Goal: Task Accomplishment & Management: Manage account settings

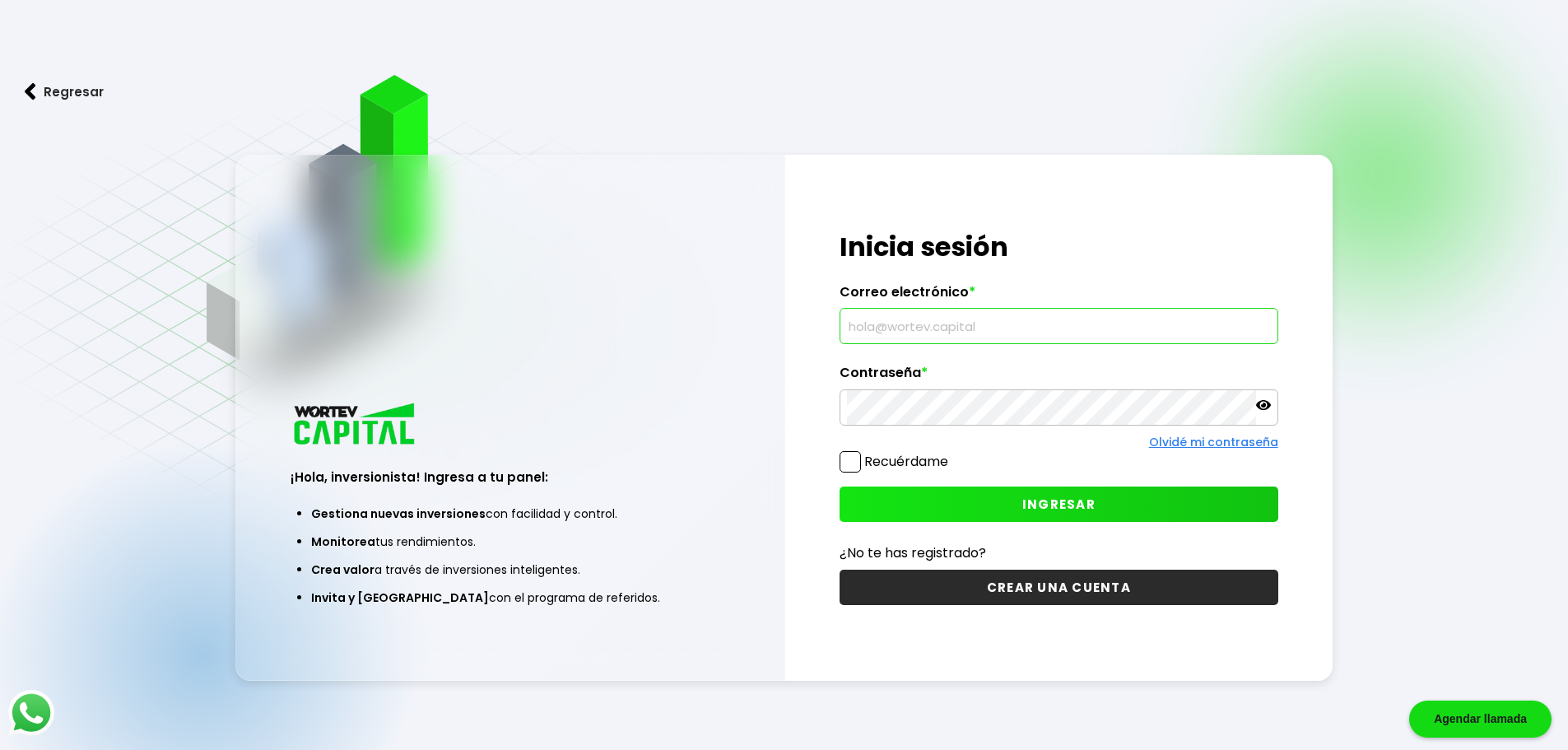
click at [918, 329] on input "text" at bounding box center [1059, 326] width 424 height 34
type input "o"
type input "[EMAIL_ADDRESS][DOMAIN_NAME]"
click at [1261, 405] on icon at bounding box center [1264, 406] width 15 height 15
click at [1076, 447] on div "Olvidé mi contraseña" at bounding box center [1059, 443] width 439 height 17
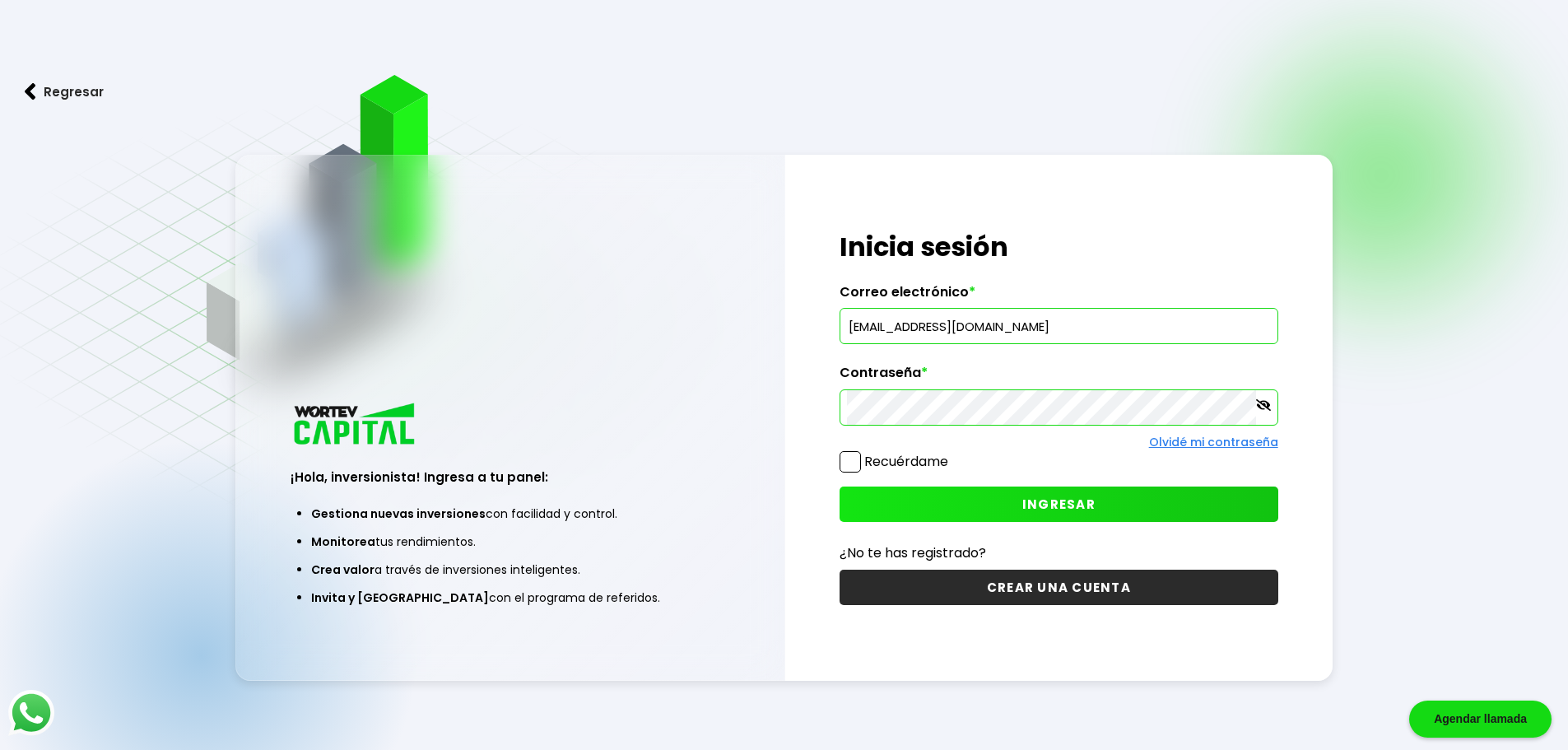
click at [1065, 504] on span "INGRESAR" at bounding box center [1059, 505] width 73 height 17
click at [1217, 444] on link "Olvidé mi contraseña" at bounding box center [1214, 442] width 130 height 16
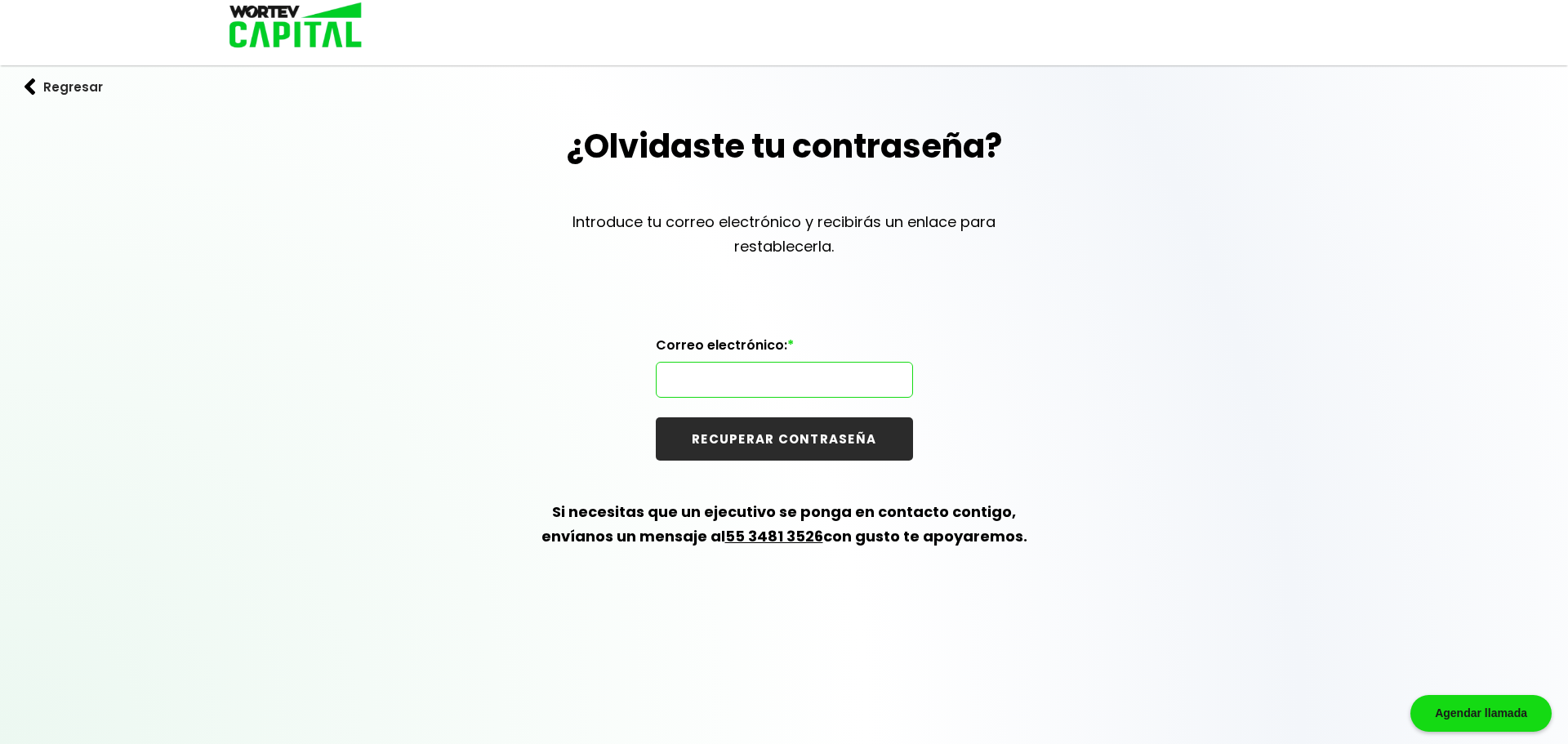
click at [761, 370] on input "text" at bounding box center [784, 380] width 242 height 34
type input "[EMAIL_ADDRESS][DOMAIN_NAME]"
click at [782, 442] on button "RECUPERAR CONTRASEÑA" at bounding box center [784, 439] width 257 height 44
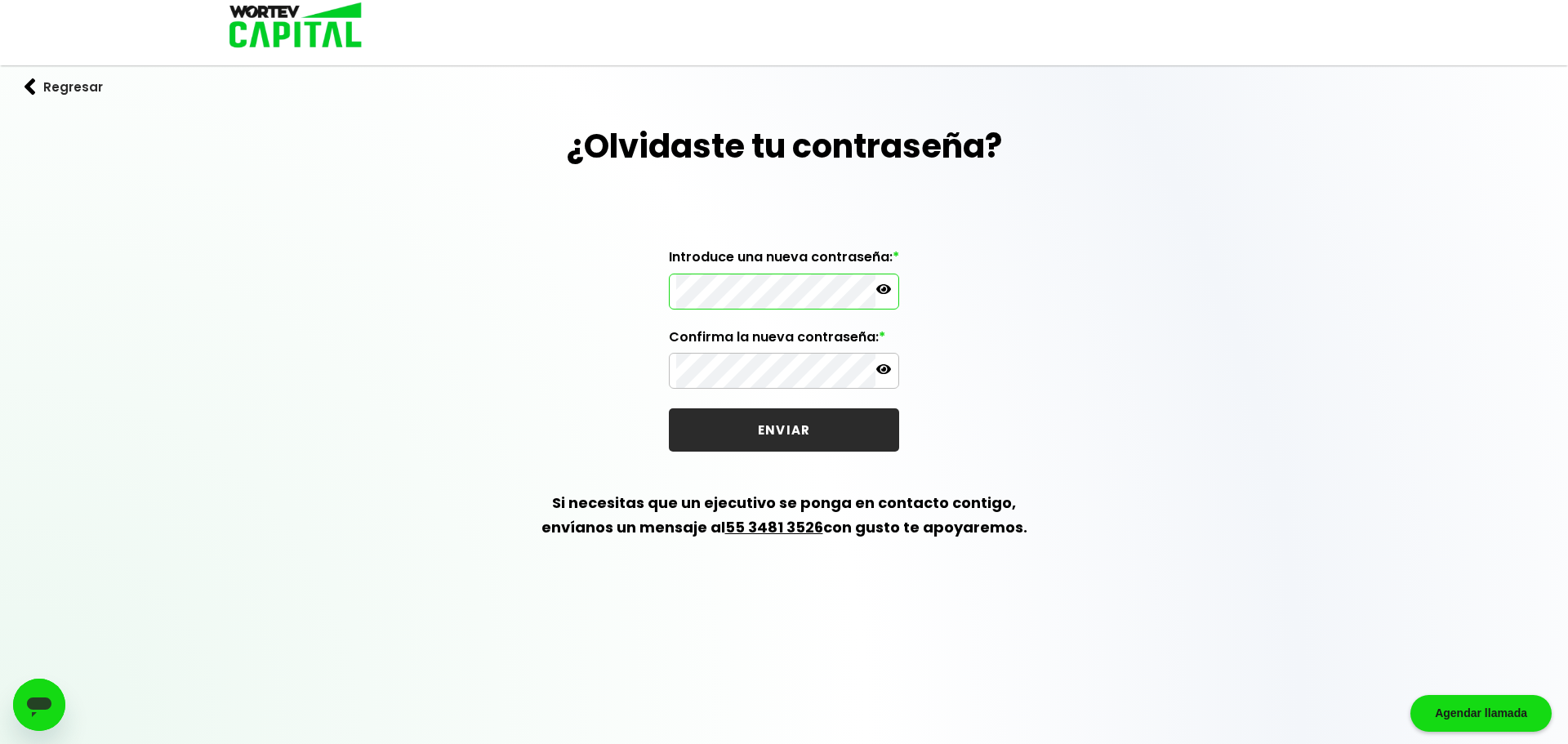
click at [883, 292] on icon at bounding box center [884, 290] width 15 height 15
click at [886, 370] on icon at bounding box center [884, 369] width 15 height 9
click at [995, 371] on div "¿Olvidaste tu contraseña? Introduce una nueva contraseña: * Confirma la nueva c…" at bounding box center [784, 350] width 1568 height 457
click at [805, 434] on button "ENVIAR" at bounding box center [784, 431] width 230 height 44
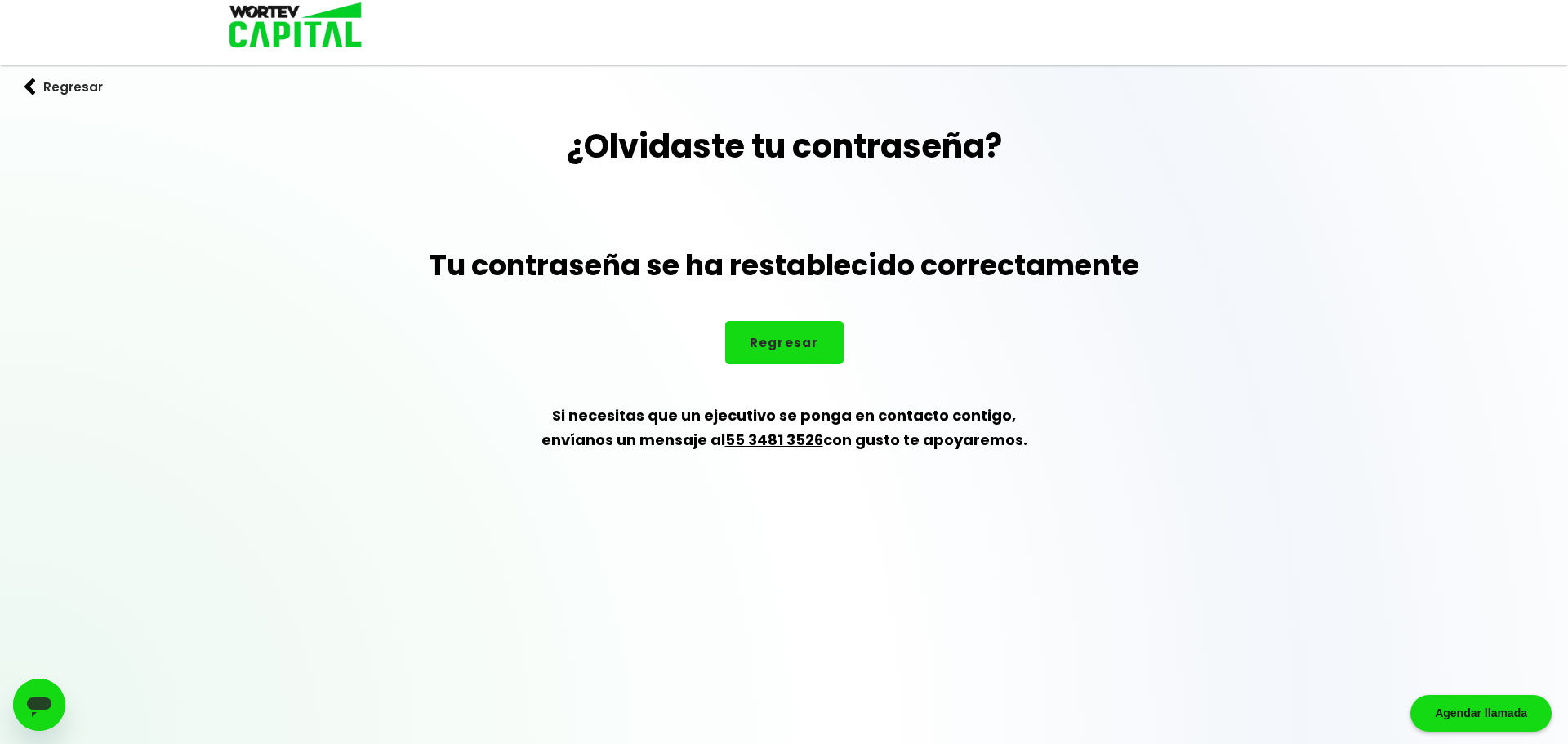
click at [1178, 357] on div "¿Olvidaste tu contraseña? Tu contraseña se ha restablecido correctamente Regres…" at bounding box center [784, 307] width 1568 height 370
click at [787, 330] on button "Regresar" at bounding box center [784, 343] width 118 height 44
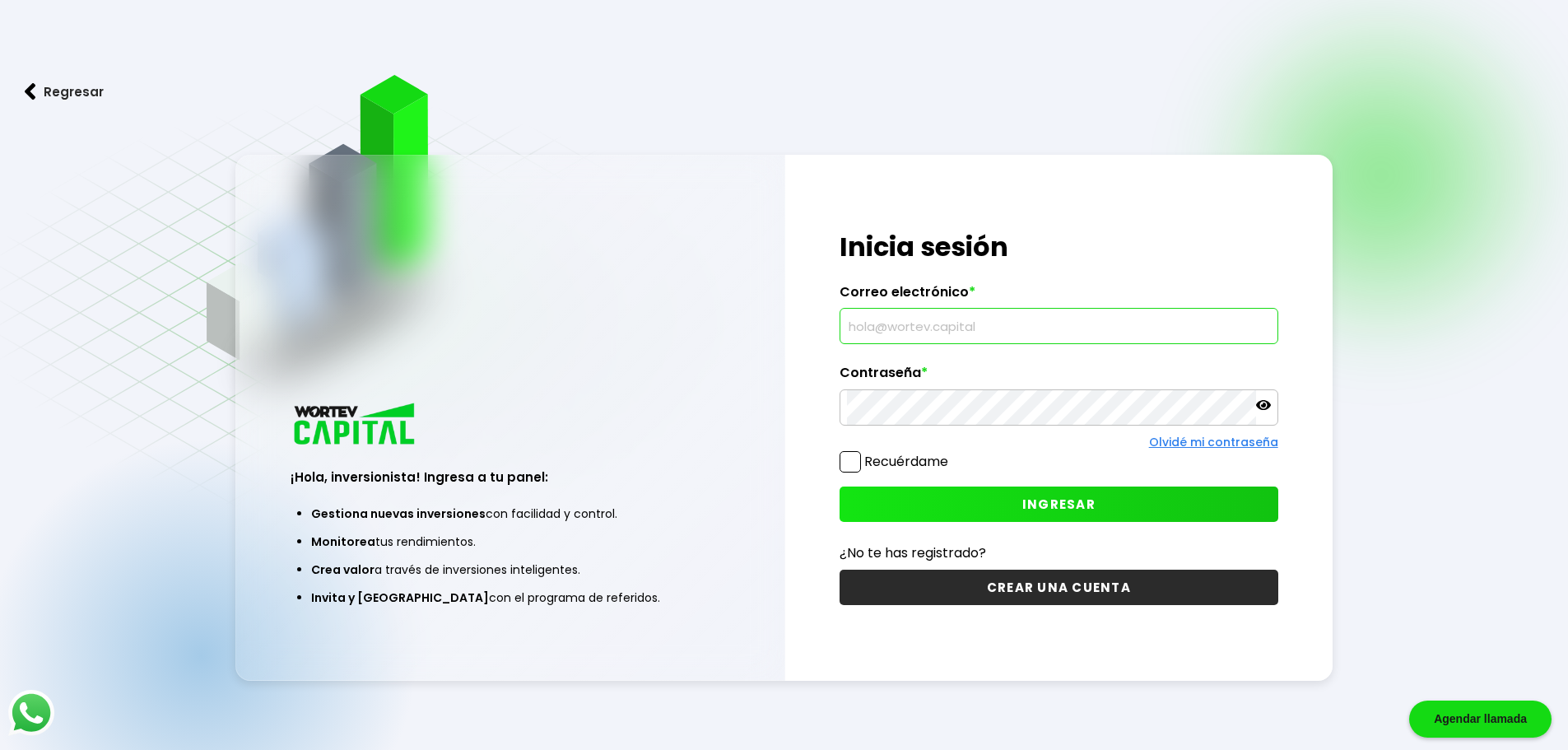
click at [993, 318] on input "text" at bounding box center [1059, 326] width 424 height 34
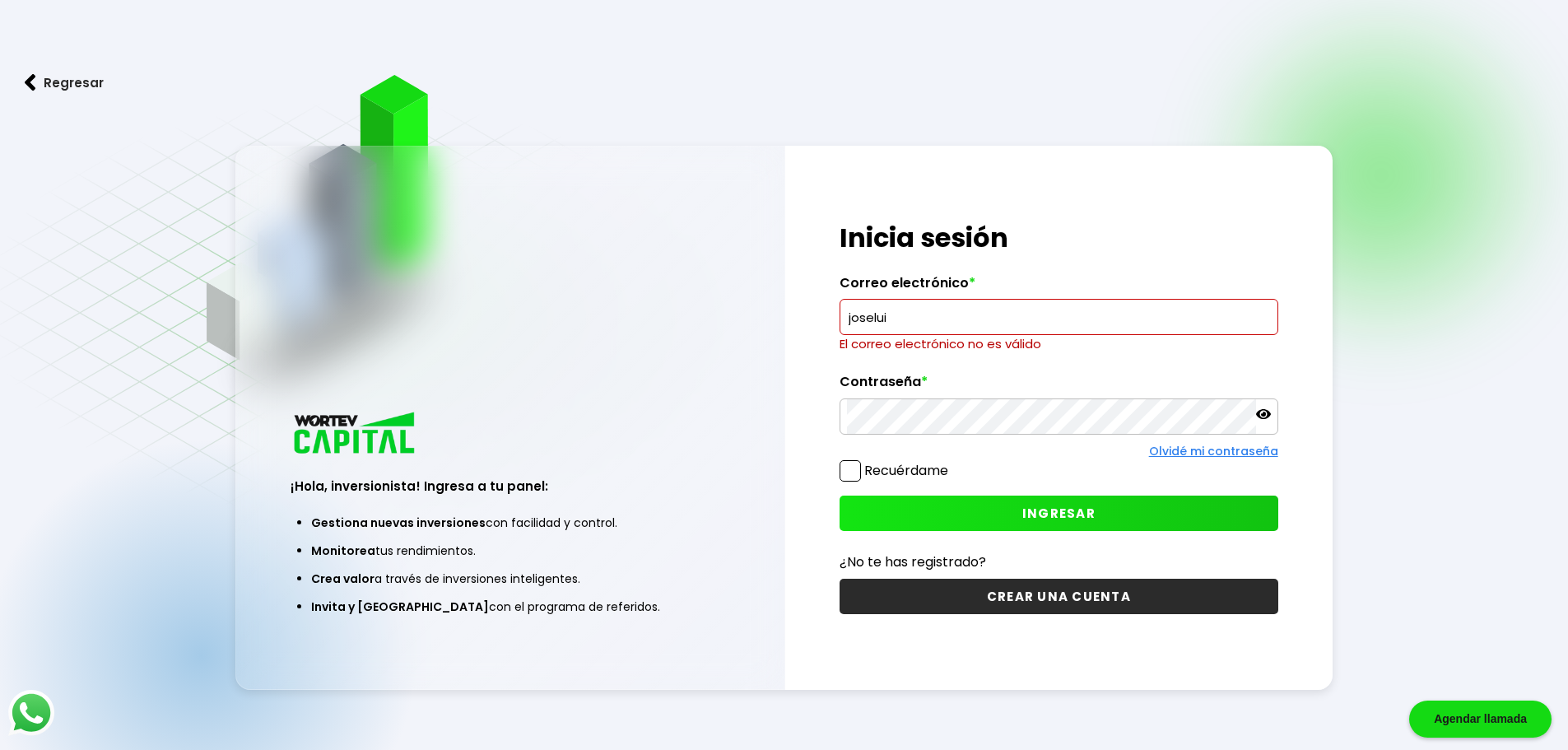
drag, startPoint x: 890, startPoint y: 319, endPoint x: 849, endPoint y: 327, distance: 41.8
click at [849, 327] on input "joselui" at bounding box center [1059, 317] width 424 height 34
paste input "[EMAIL_ADDRESS][DOMAIN_NAME]"
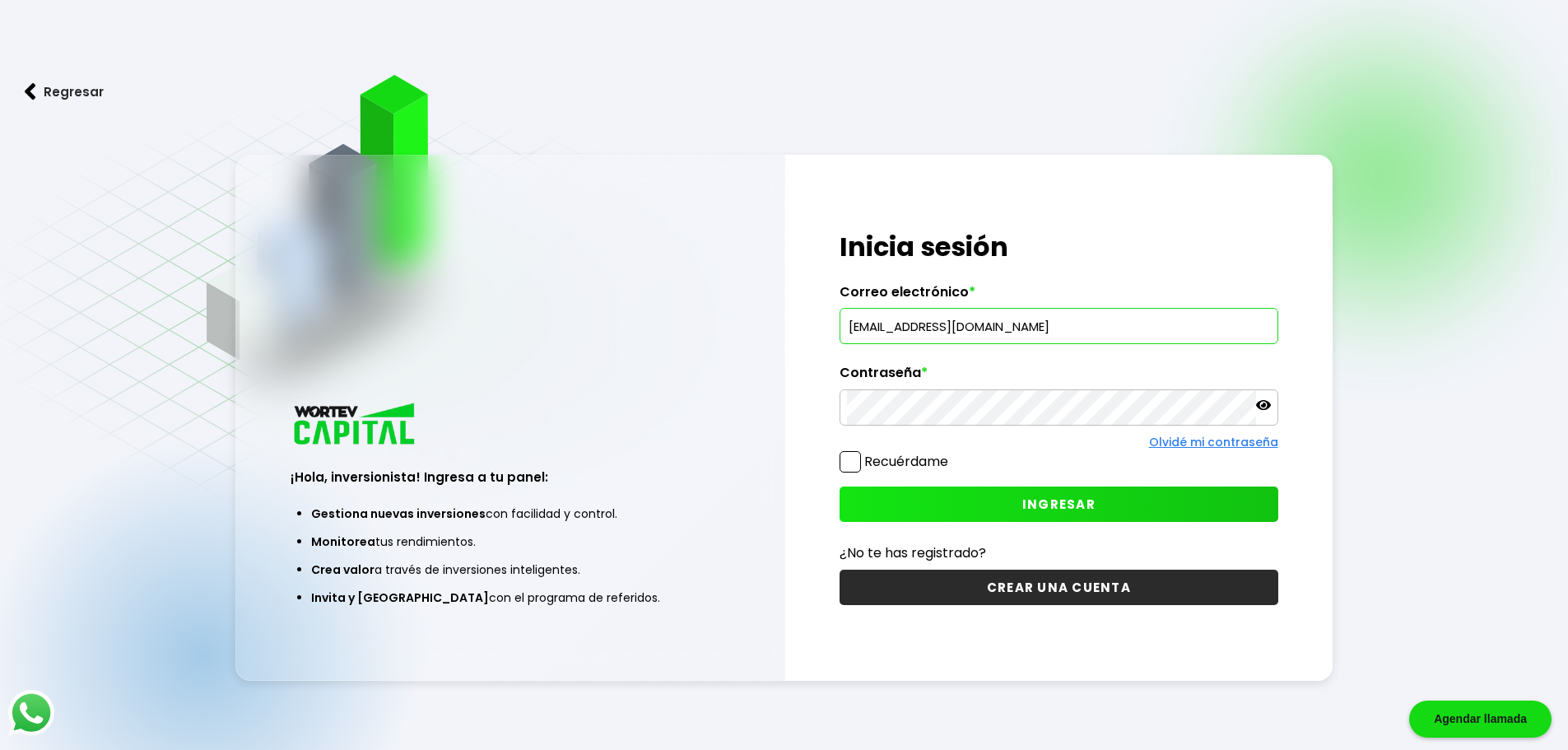
type input "[EMAIL_ADDRESS][DOMAIN_NAME]"
click at [848, 466] on span at bounding box center [850, 462] width 21 height 21
click at [952, 454] on input "Recuérdame" at bounding box center [952, 454] width 0 height 0
click at [1082, 496] on span "INGRESAR" at bounding box center [1059, 505] width 73 height 17
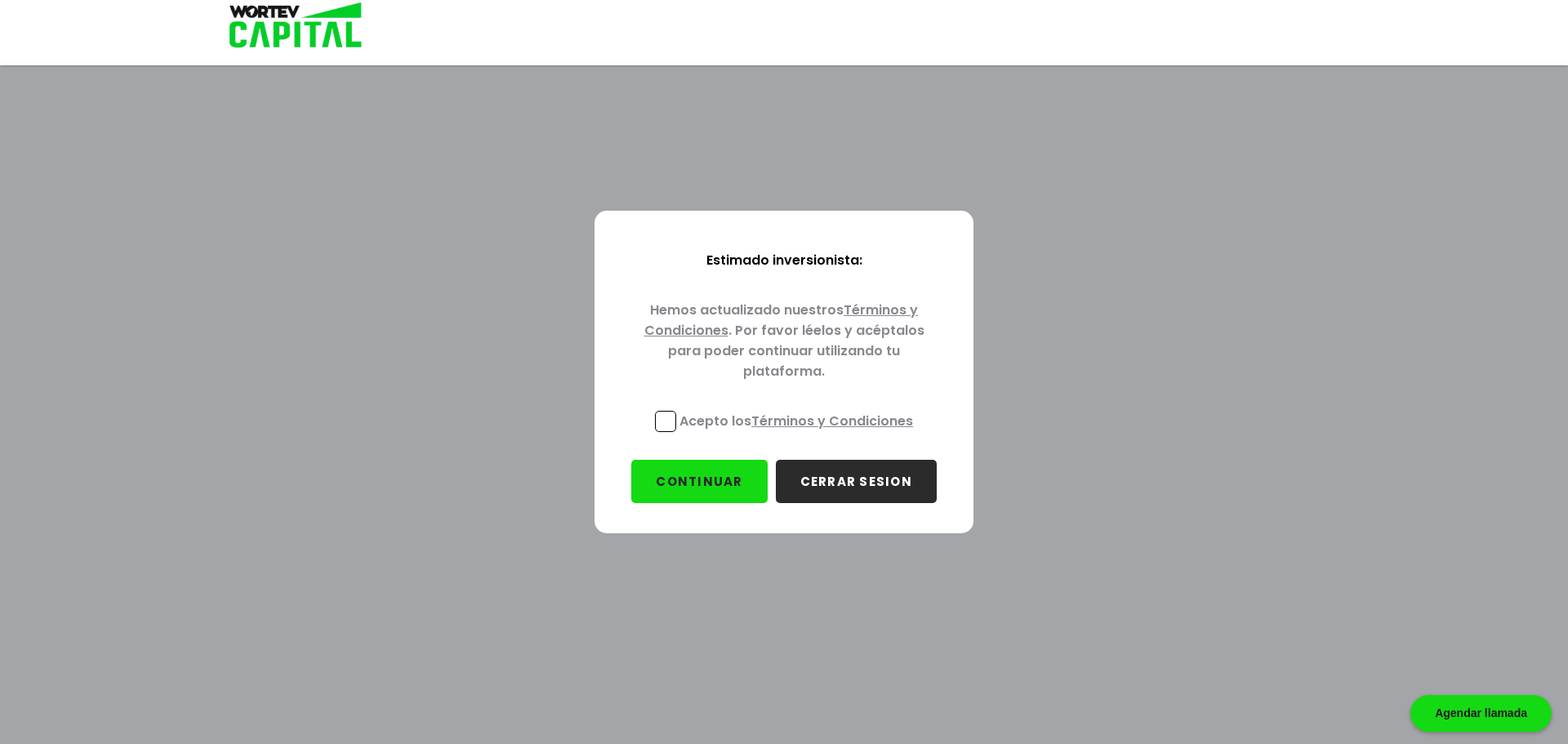
click at [663, 420] on span at bounding box center [665, 421] width 21 height 21
click at [800, 434] on input "Acepto los Términos y Condiciones" at bounding box center [800, 434] width 0 height 0
click at [681, 481] on button "CONTINUAR" at bounding box center [698, 482] width 135 height 44
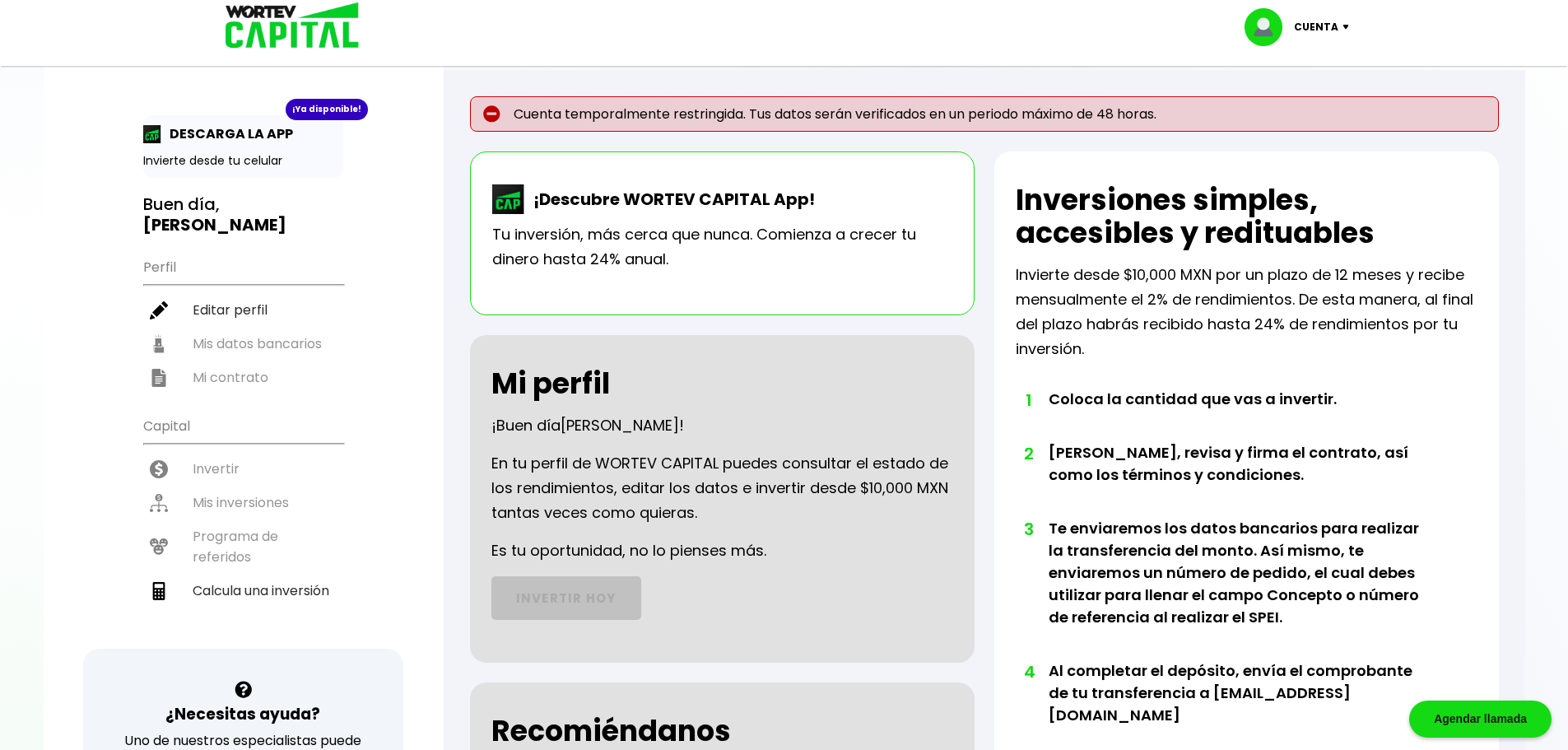
click at [154, 249] on ul "Perfil Editar perfil Mis datos bancarios Mi contrato" at bounding box center [243, 322] width 200 height 146
click at [218, 293] on li "Editar perfil" at bounding box center [243, 309] width 200 height 33
select select "Hombre"
select select "AG"
select select "Banamex"
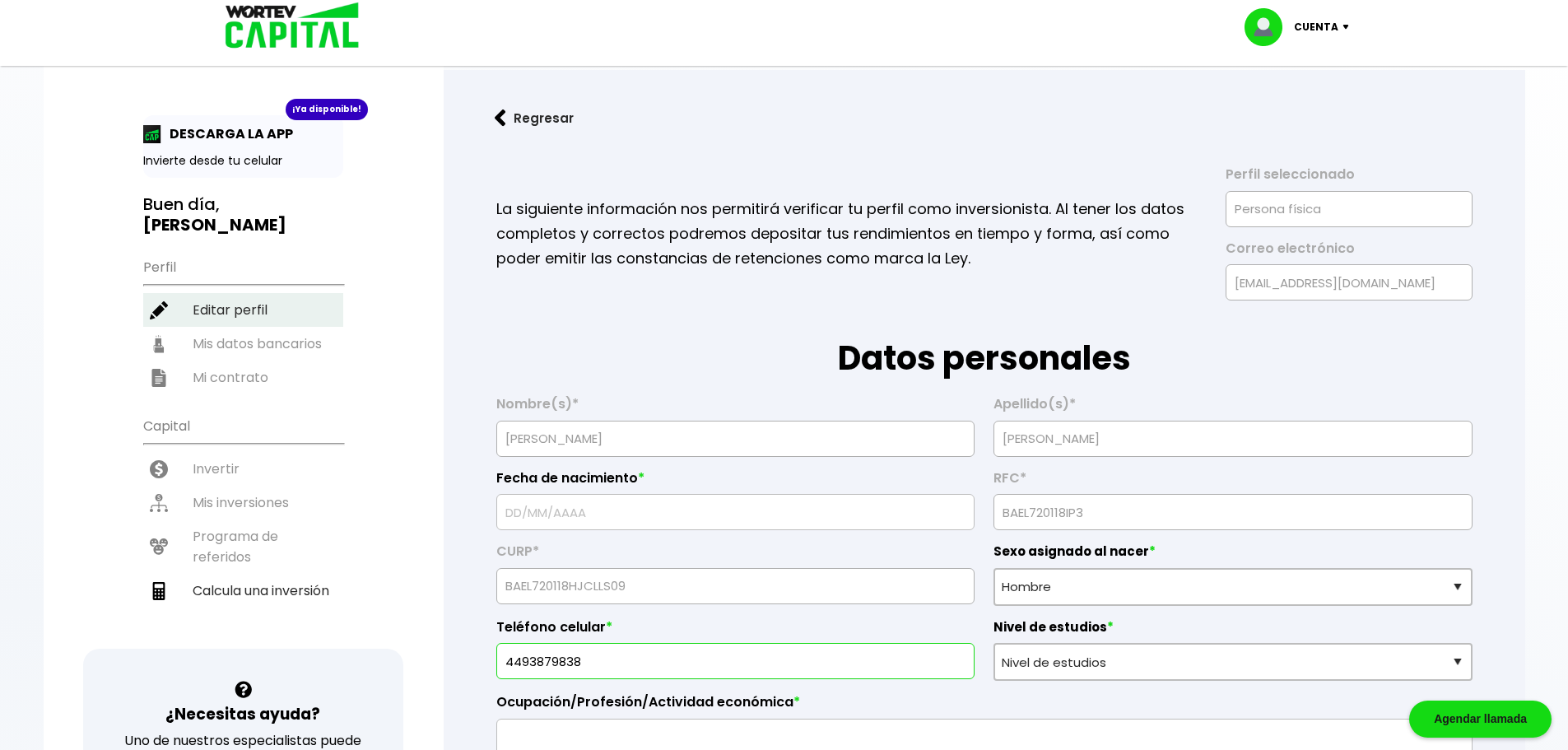
type input "[DATE]"
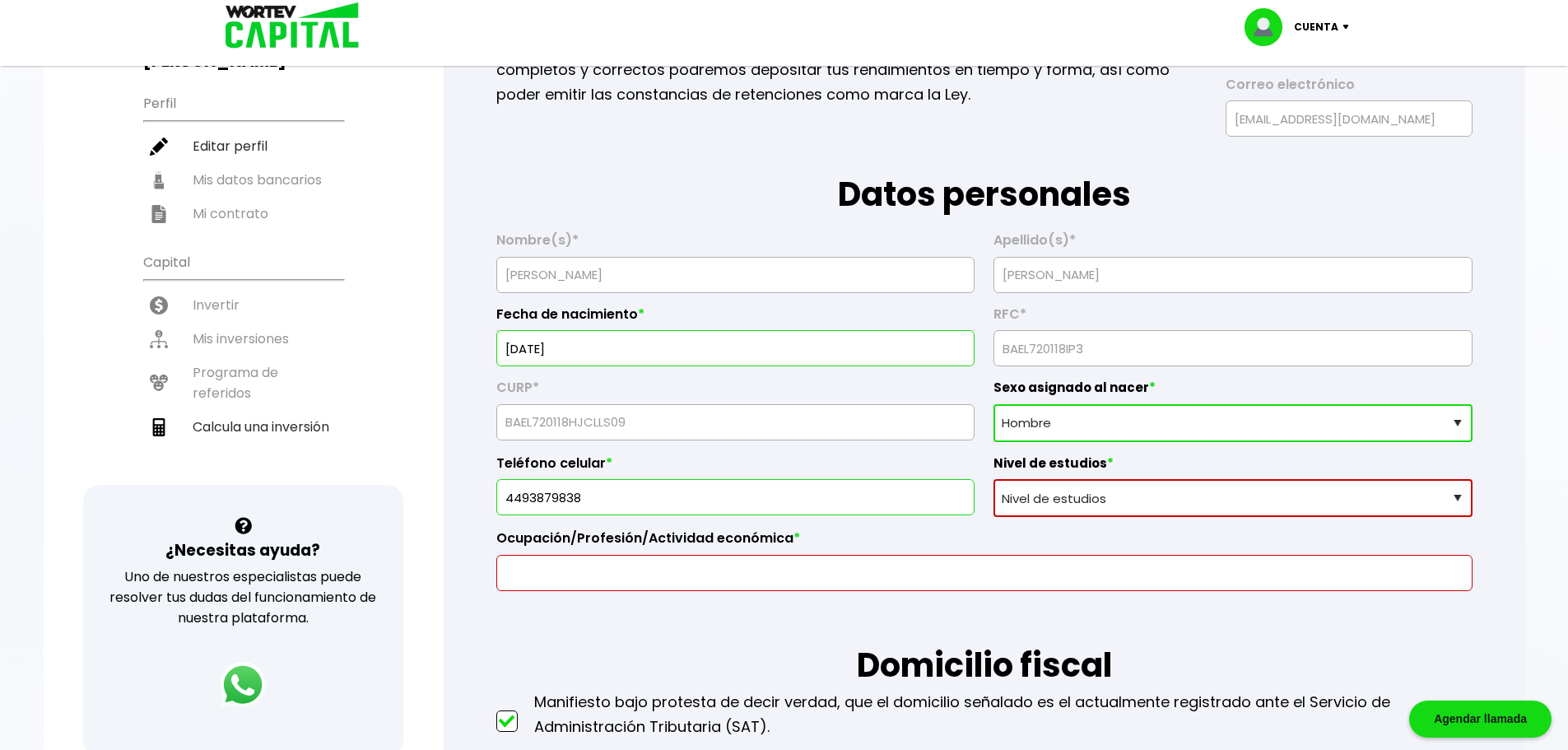
scroll to position [165, 0]
click at [1447, 497] on select "Nivel de estudios Primaria Secundaria Bachillerato Licenciatura Posgrado" at bounding box center [1233, 498] width 479 height 38
select select "Licenciatura"
click at [994, 479] on select "Nivel de estudios Primaria Secundaria Bachillerato Licenciatura Posgrado" at bounding box center [1233, 498] width 479 height 38
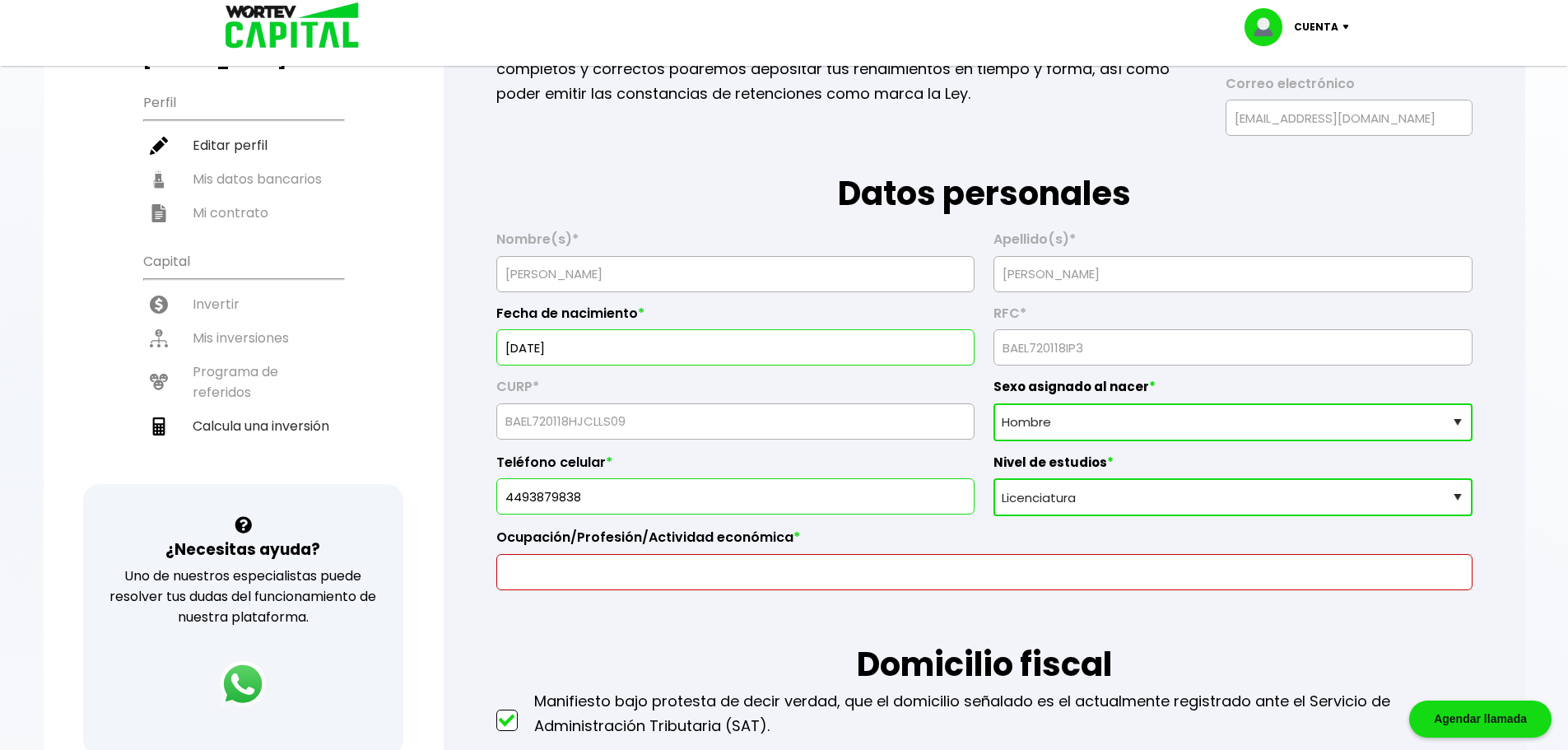
click at [547, 569] on input "text" at bounding box center [984, 573] width 961 height 34
type input "i"
type input "ING. CIVIL"
click at [1213, 616] on h1 "Domicilio fiscal" at bounding box center [985, 640] width 977 height 99
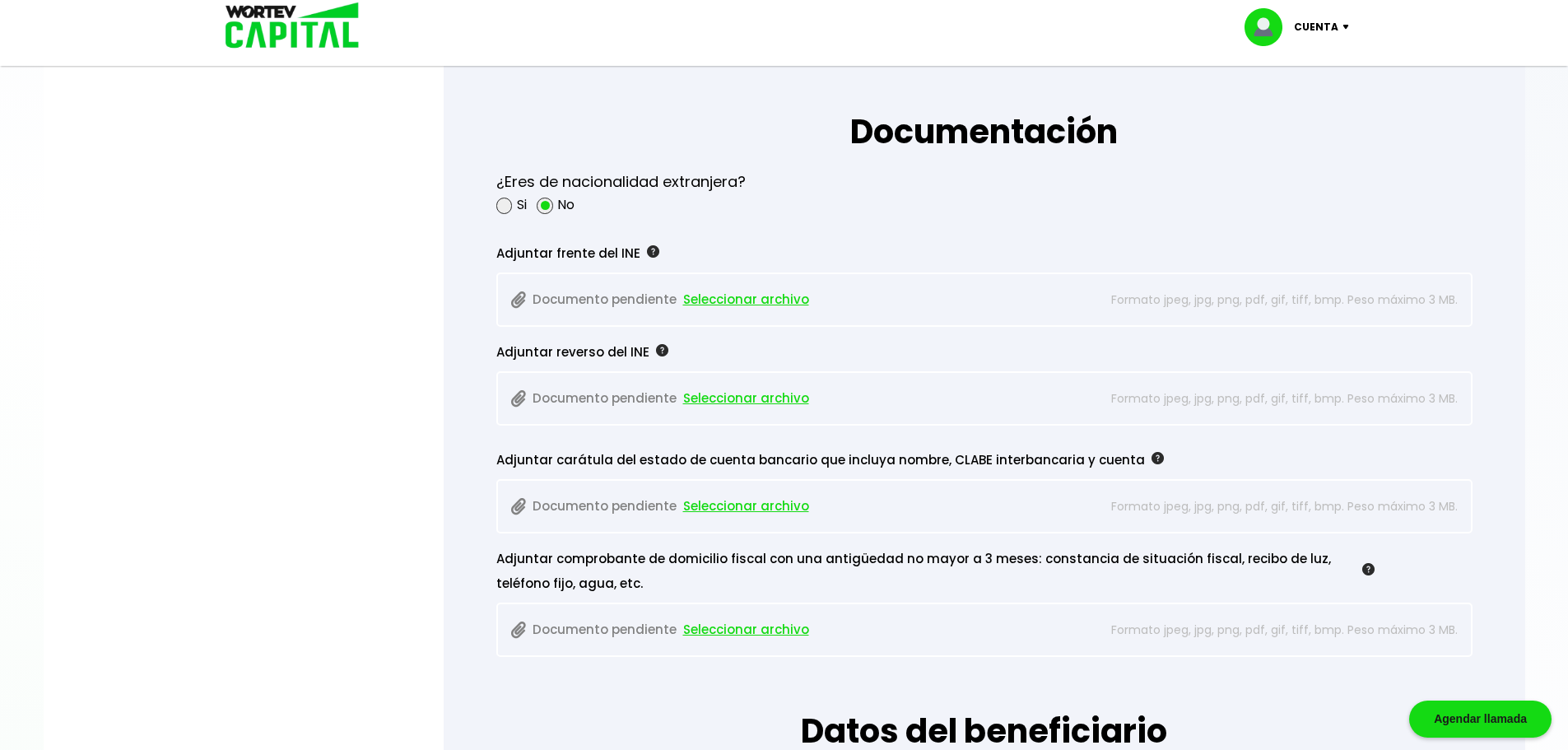
scroll to position [1318, 0]
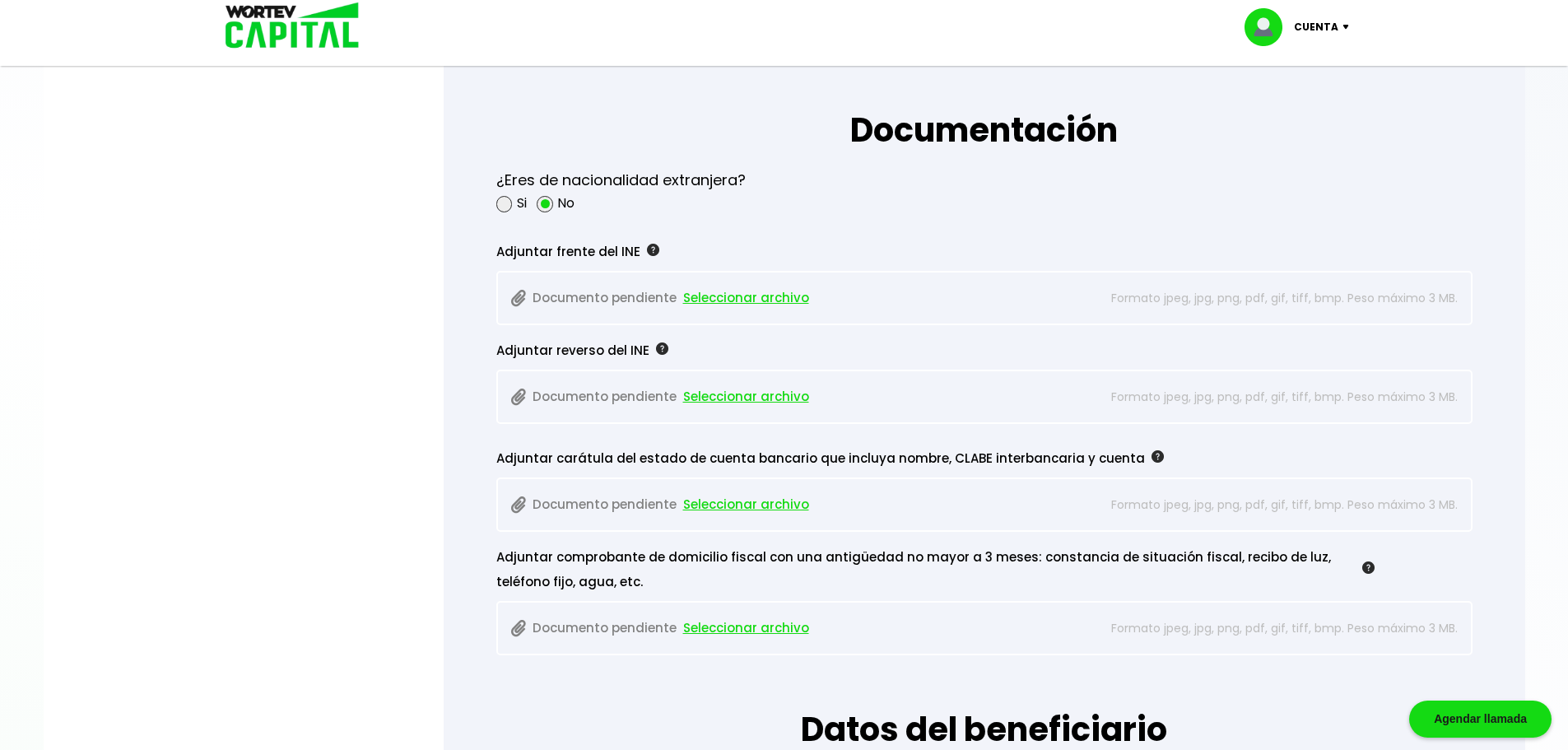
click at [701, 300] on span "Seleccionar archivo" at bounding box center [746, 299] width 126 height 25
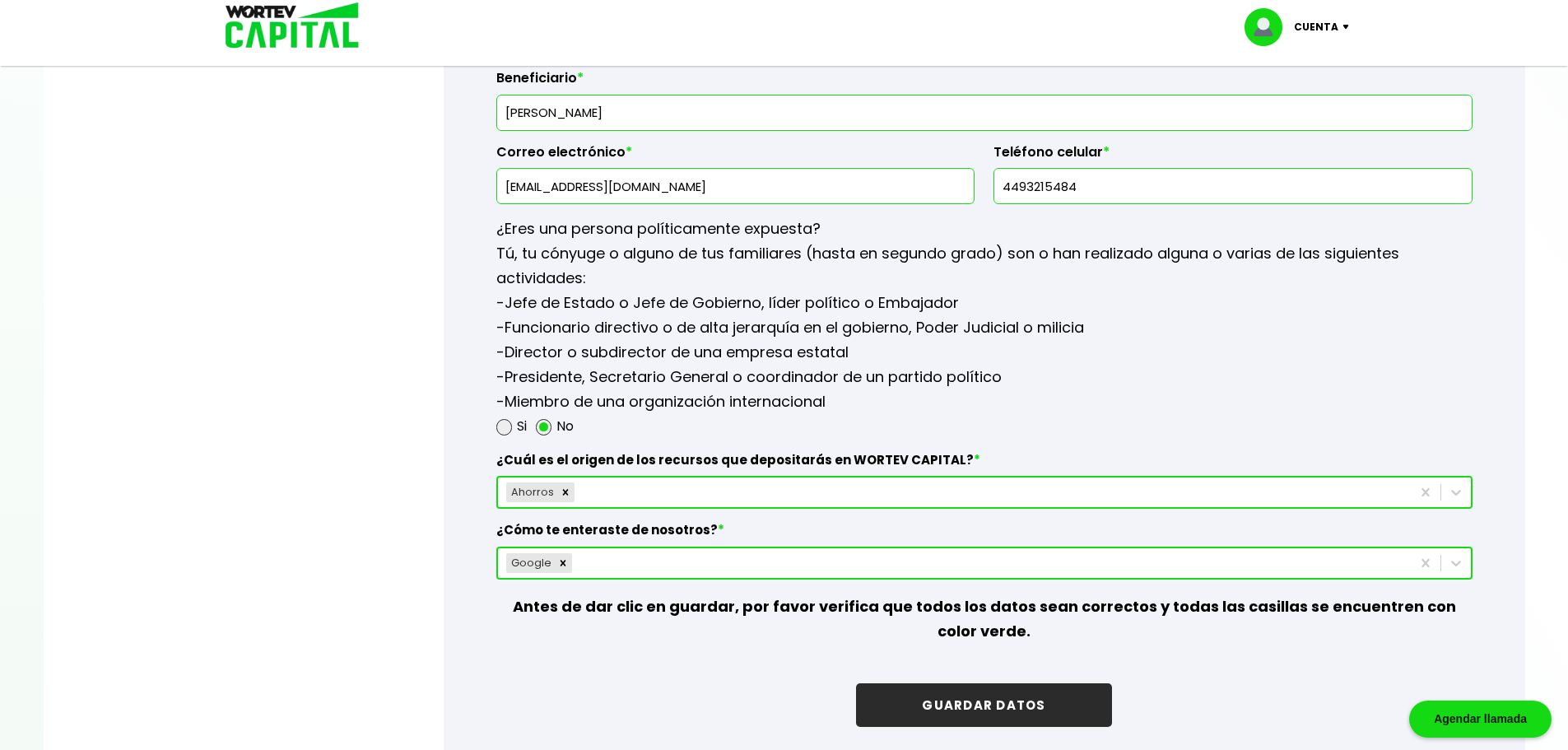
scroll to position [2141, 0]
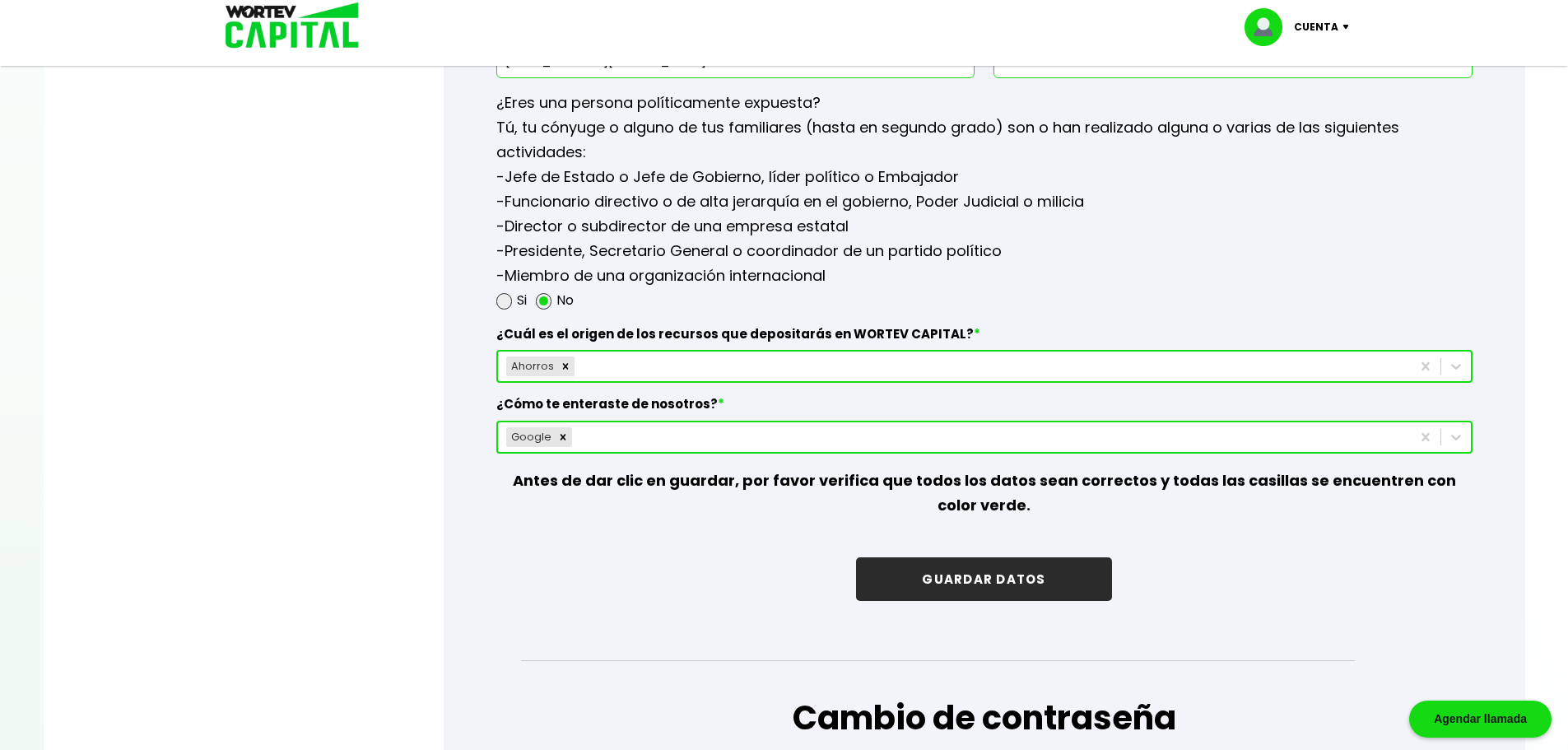
click at [936, 570] on button "GUARDAR DATOS" at bounding box center [984, 579] width 256 height 44
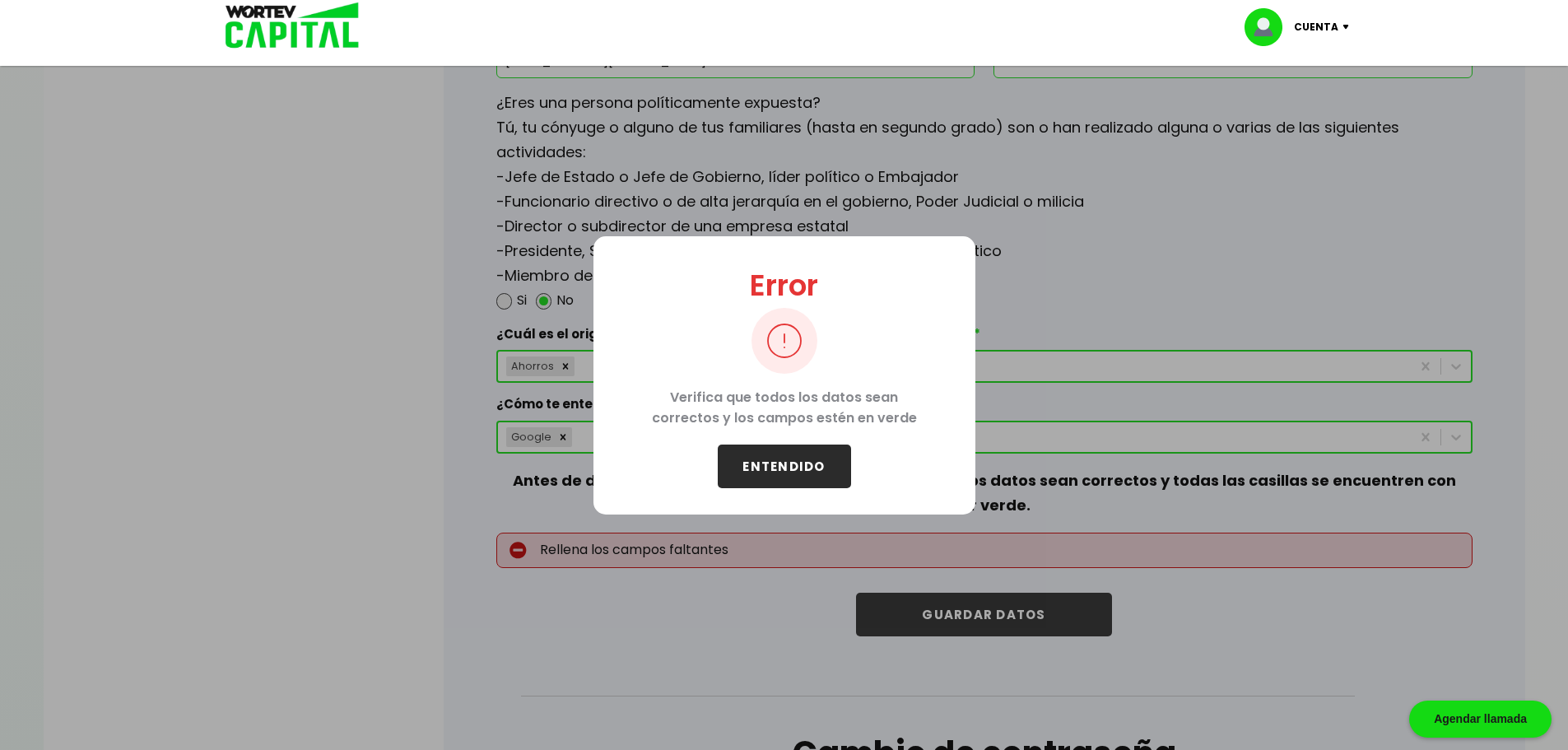
click at [786, 464] on button "ENTENDIDO" at bounding box center [785, 467] width 134 height 44
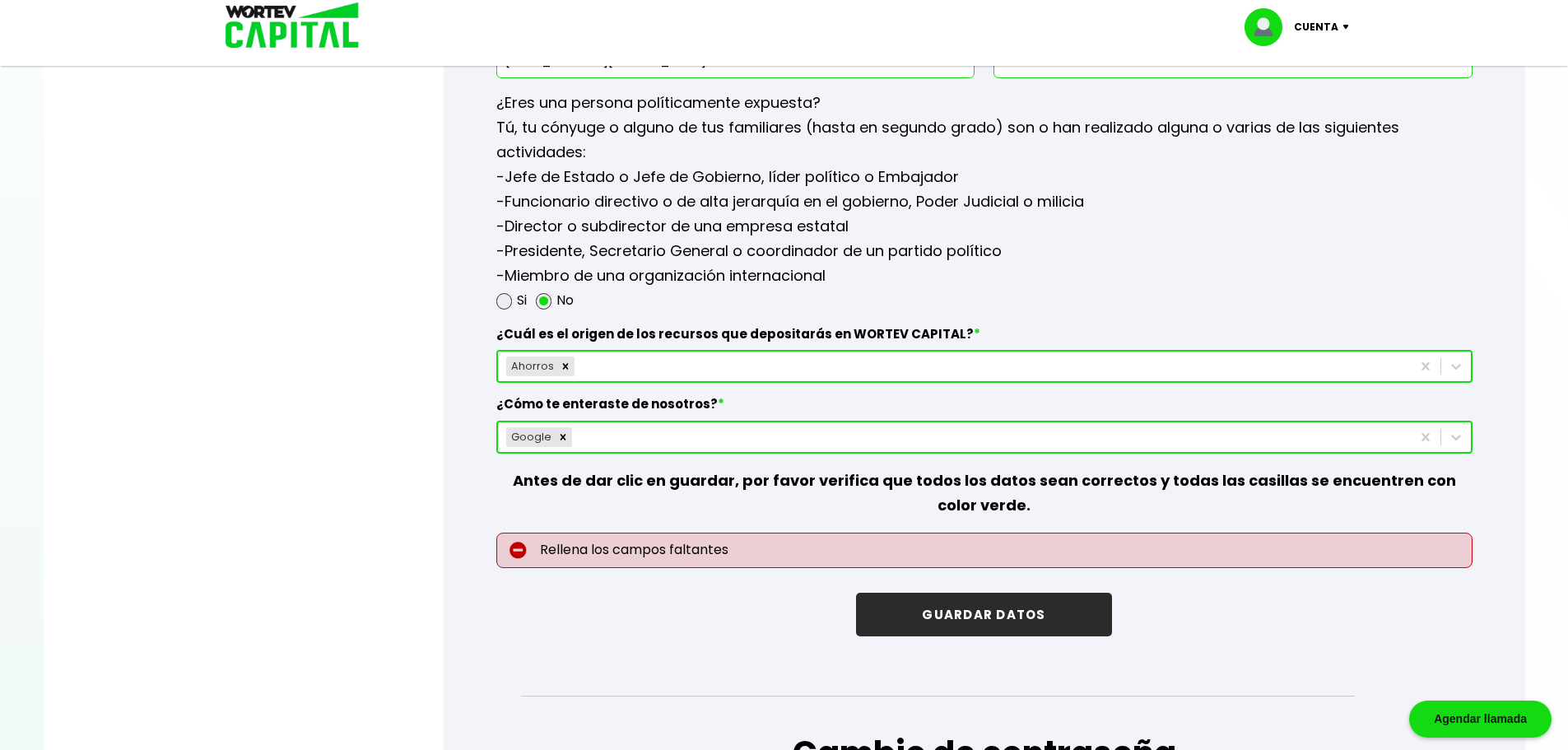
click at [666, 364] on div "Ahorros" at bounding box center [954, 366] width 913 height 27
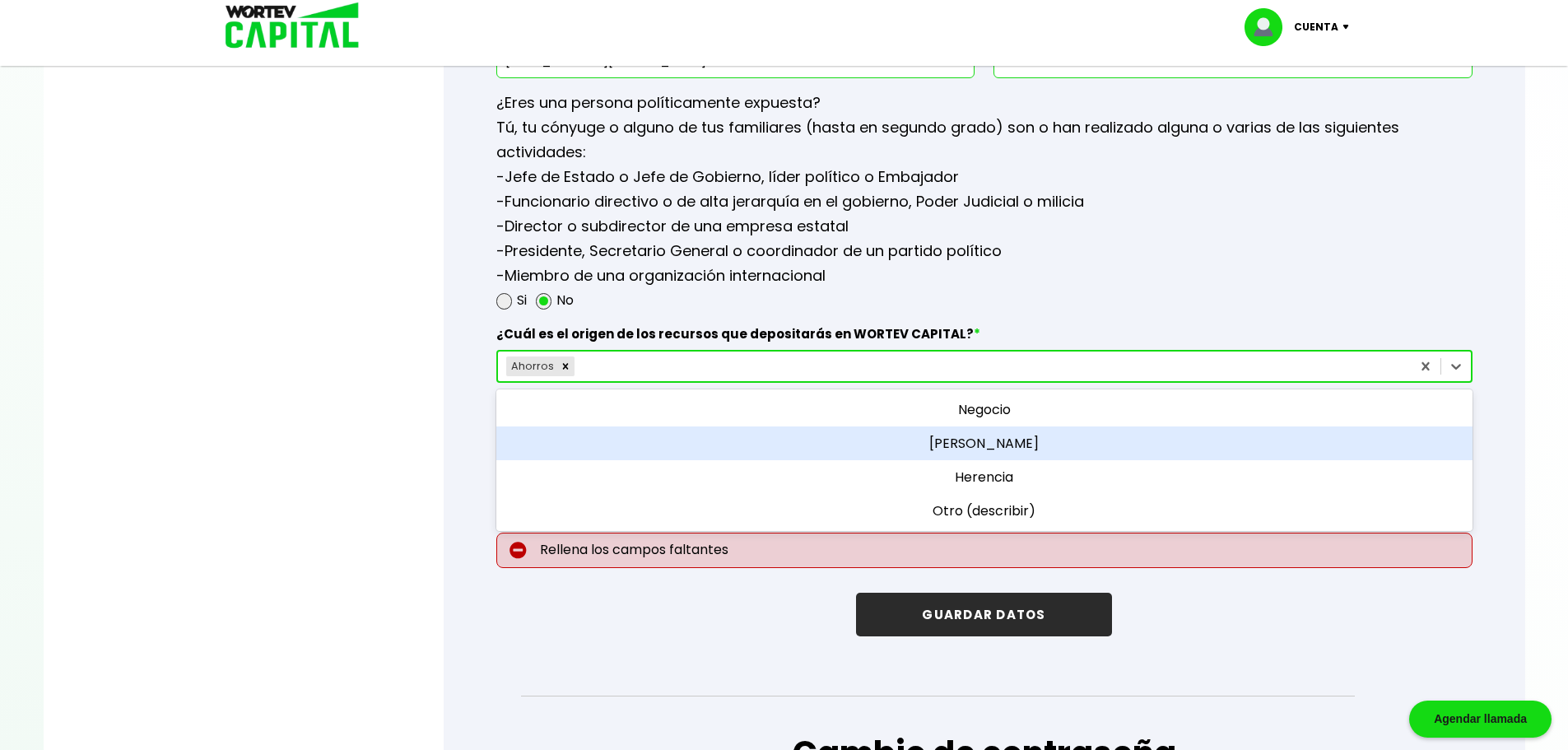
click at [990, 443] on div "[PERSON_NAME]" at bounding box center [985, 443] width 977 height 33
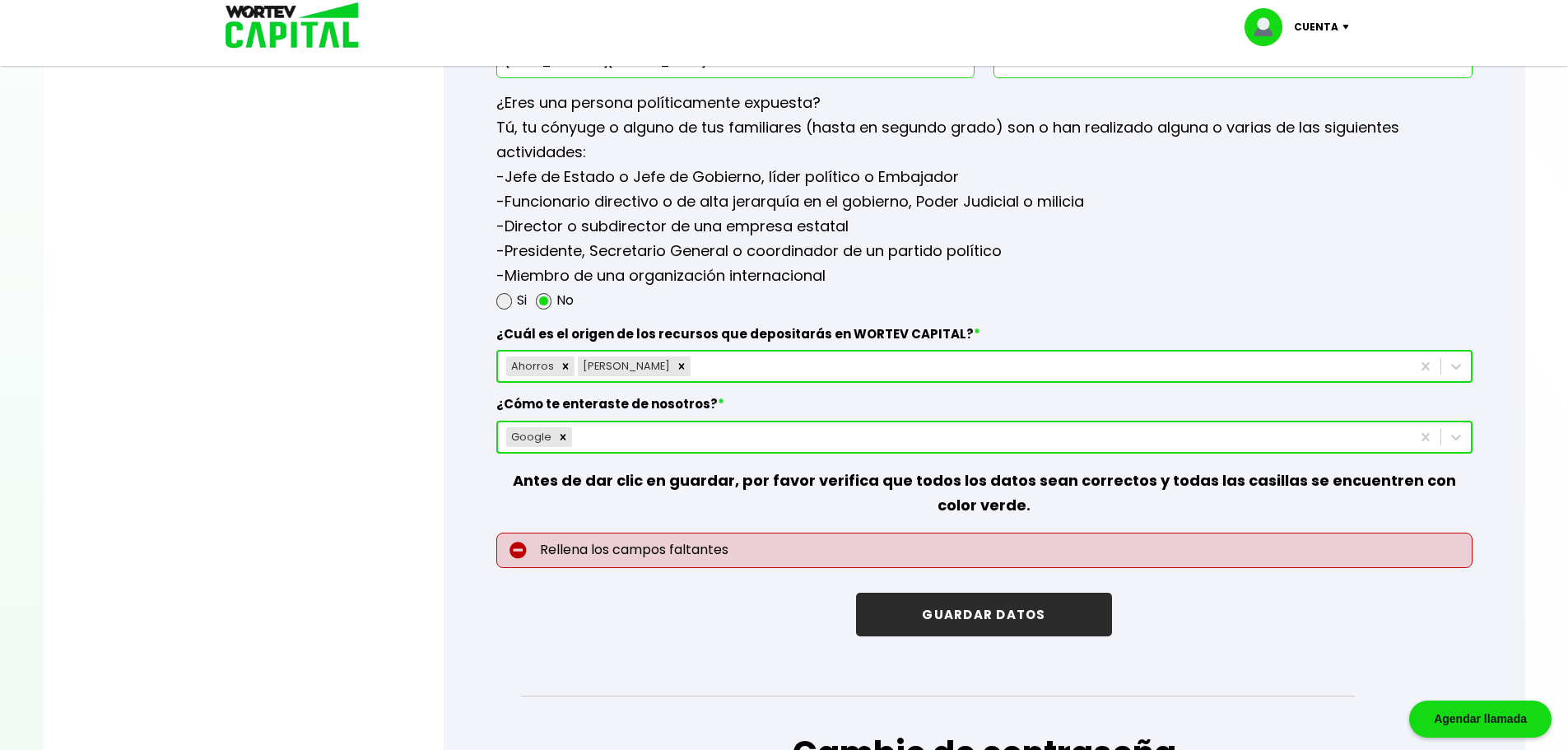
click at [1026, 621] on button "GUARDAR DATOS" at bounding box center [984, 615] width 256 height 44
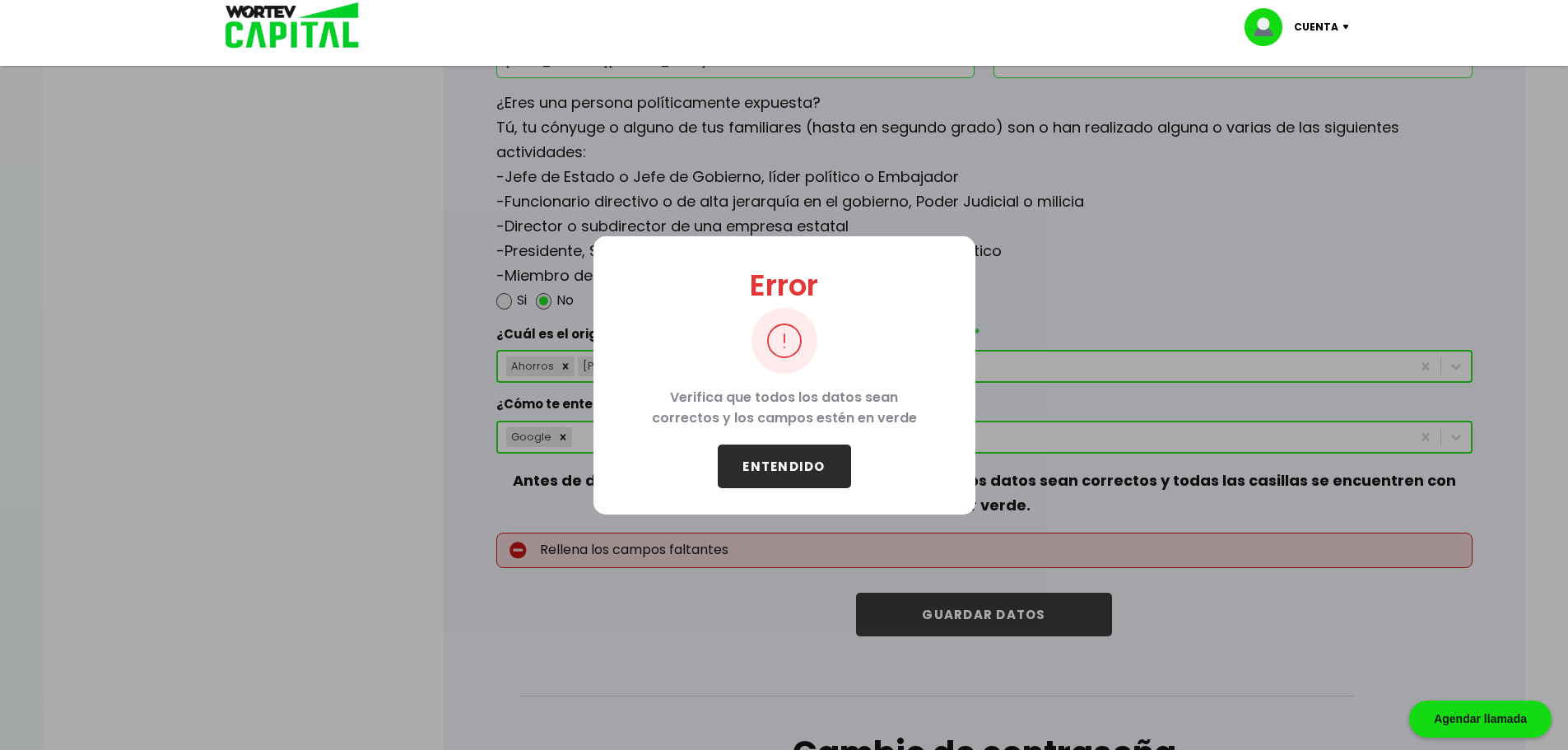
click at [786, 468] on button "ENTENDIDO" at bounding box center [785, 467] width 134 height 44
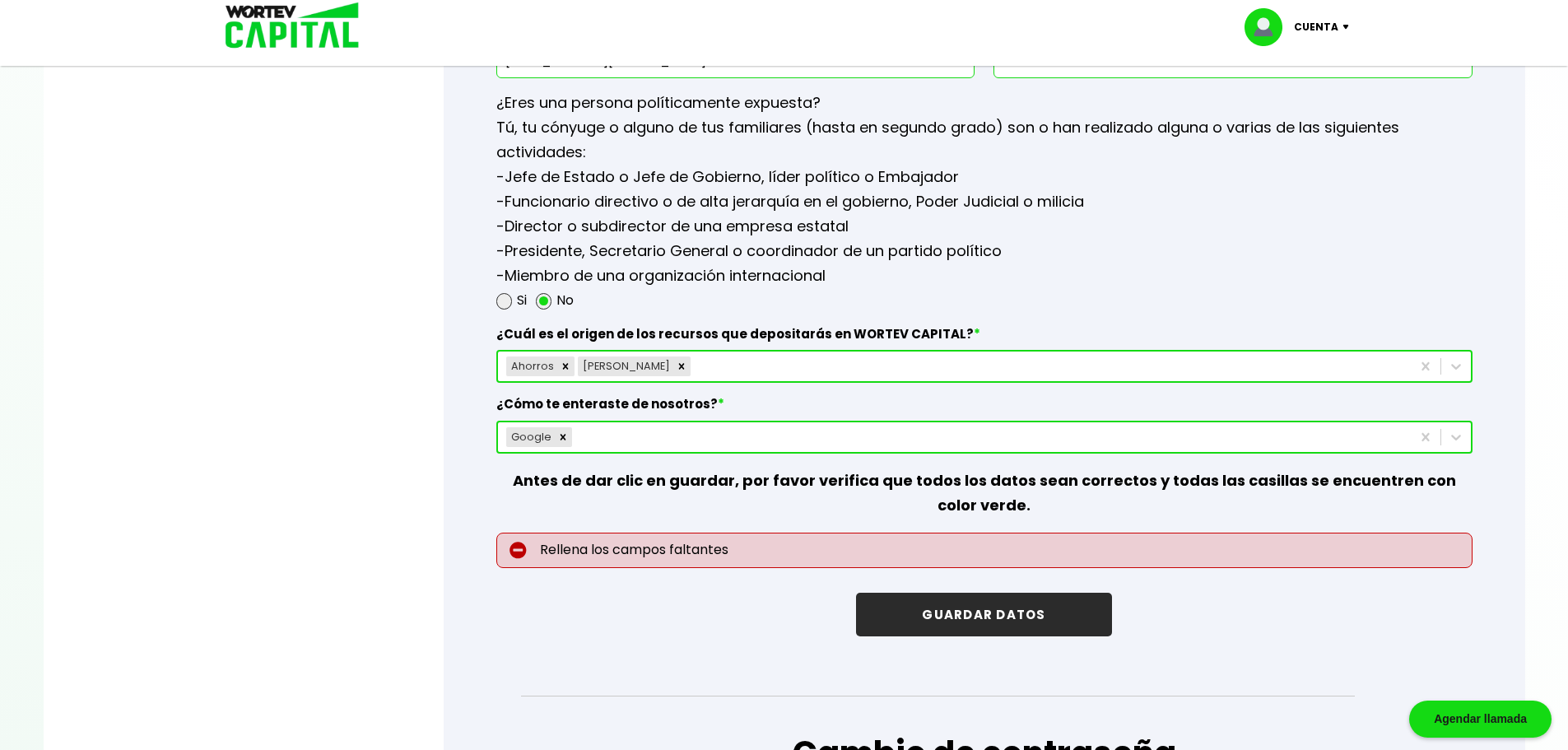
click at [712, 557] on p "Rellena los campos faltantes" at bounding box center [985, 551] width 977 height 35
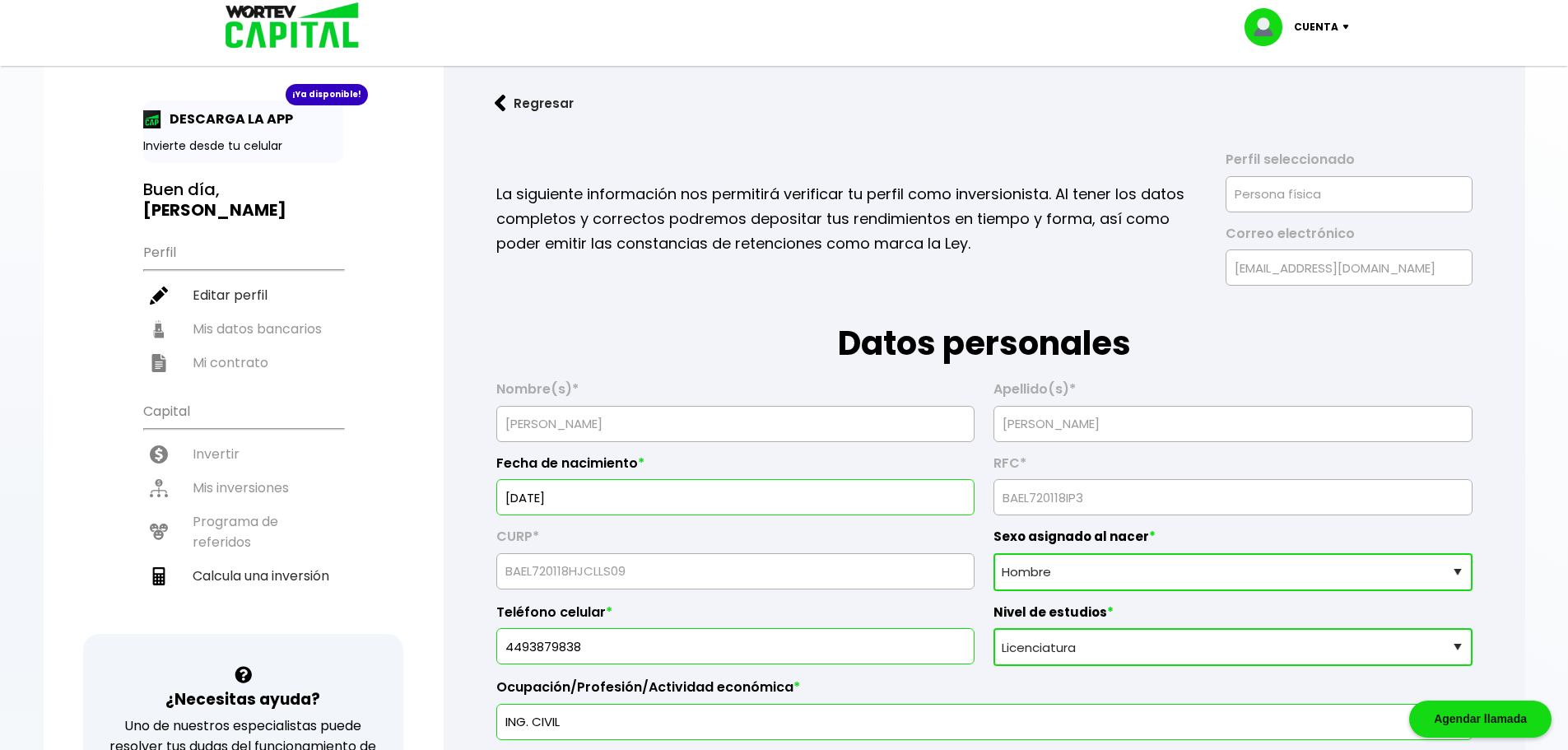
scroll to position [0, 0]
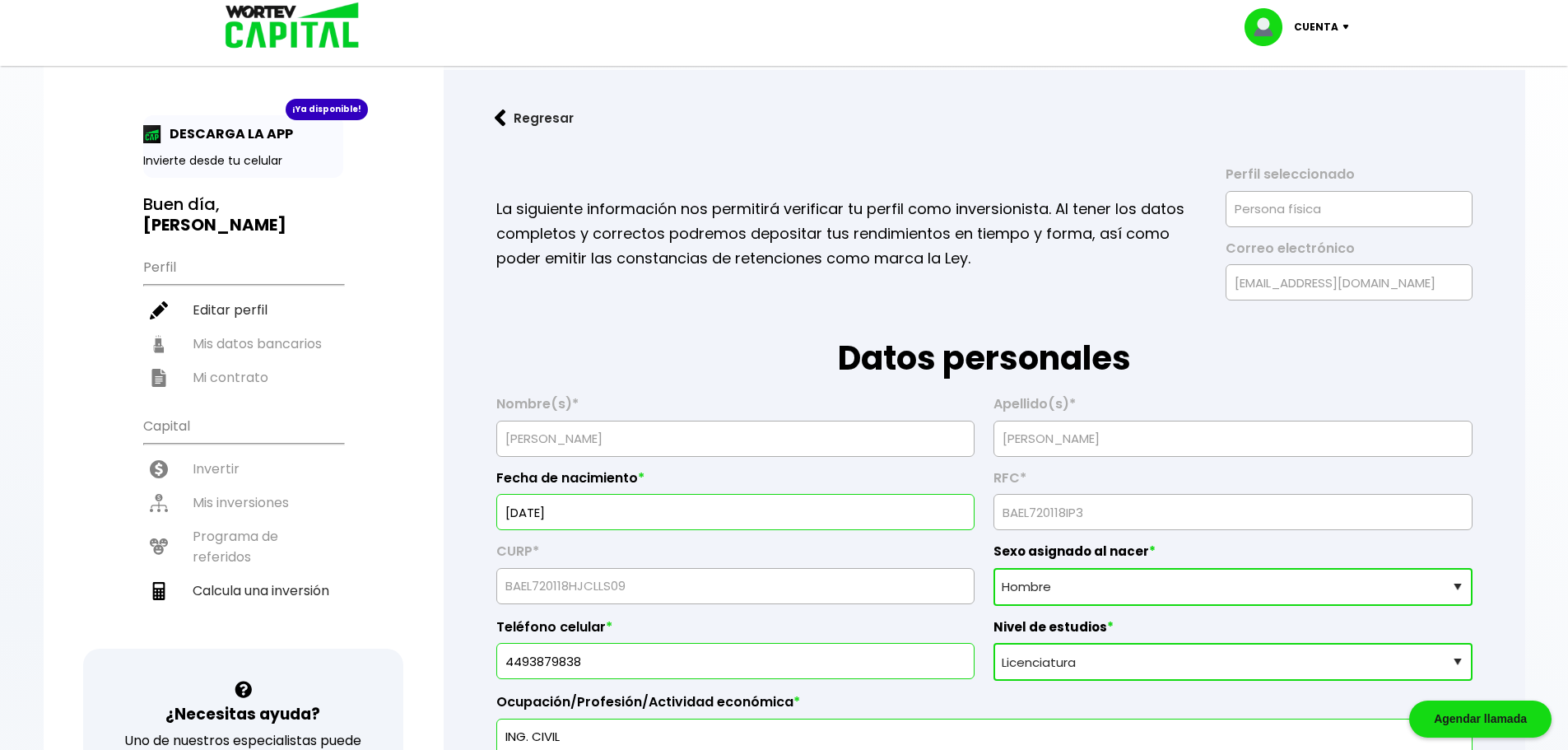
click at [264, 214] on b "[PERSON_NAME]" at bounding box center [215, 225] width 143 height 23
click at [206, 359] on ul "Perfil Editar perfil Mis datos bancarios Mi contrato" at bounding box center [243, 322] width 200 height 146
click at [166, 356] on ul "Perfil Editar perfil Mis datos bancarios Mi contrato" at bounding box center [243, 322] width 200 height 146
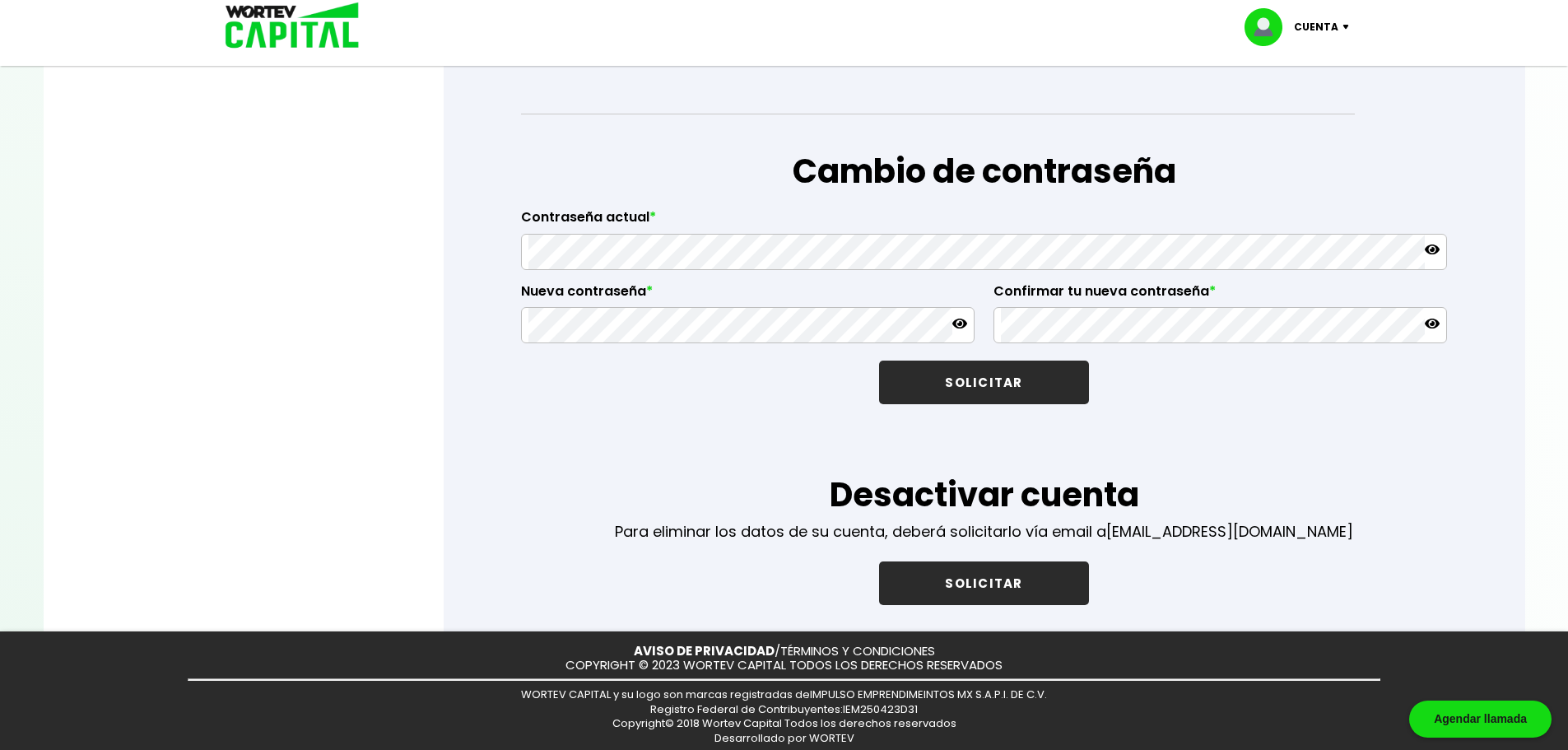
scroll to position [2733, 0]
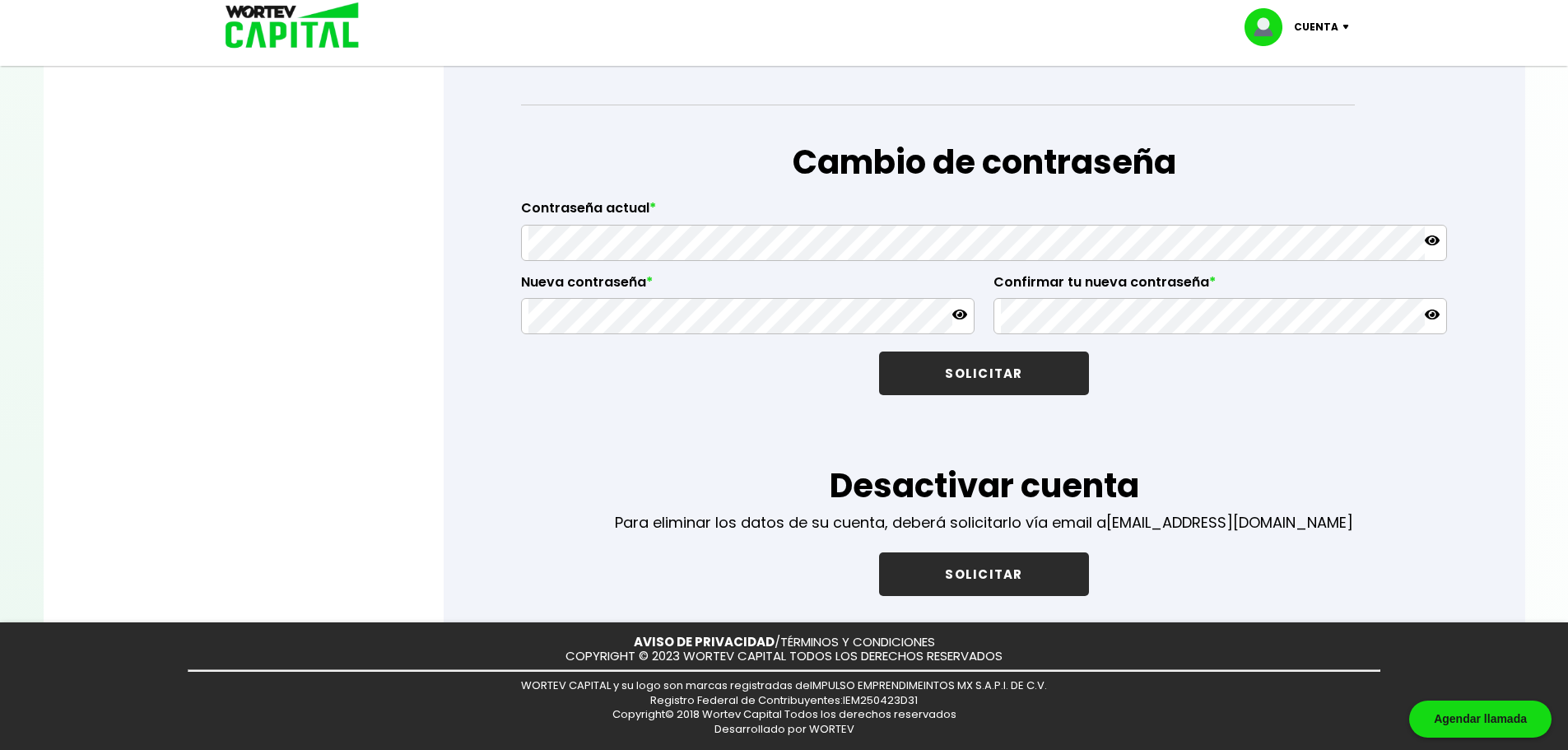
click at [1219, 561] on div "SOLICITAR" at bounding box center [984, 566] width 738 height 61
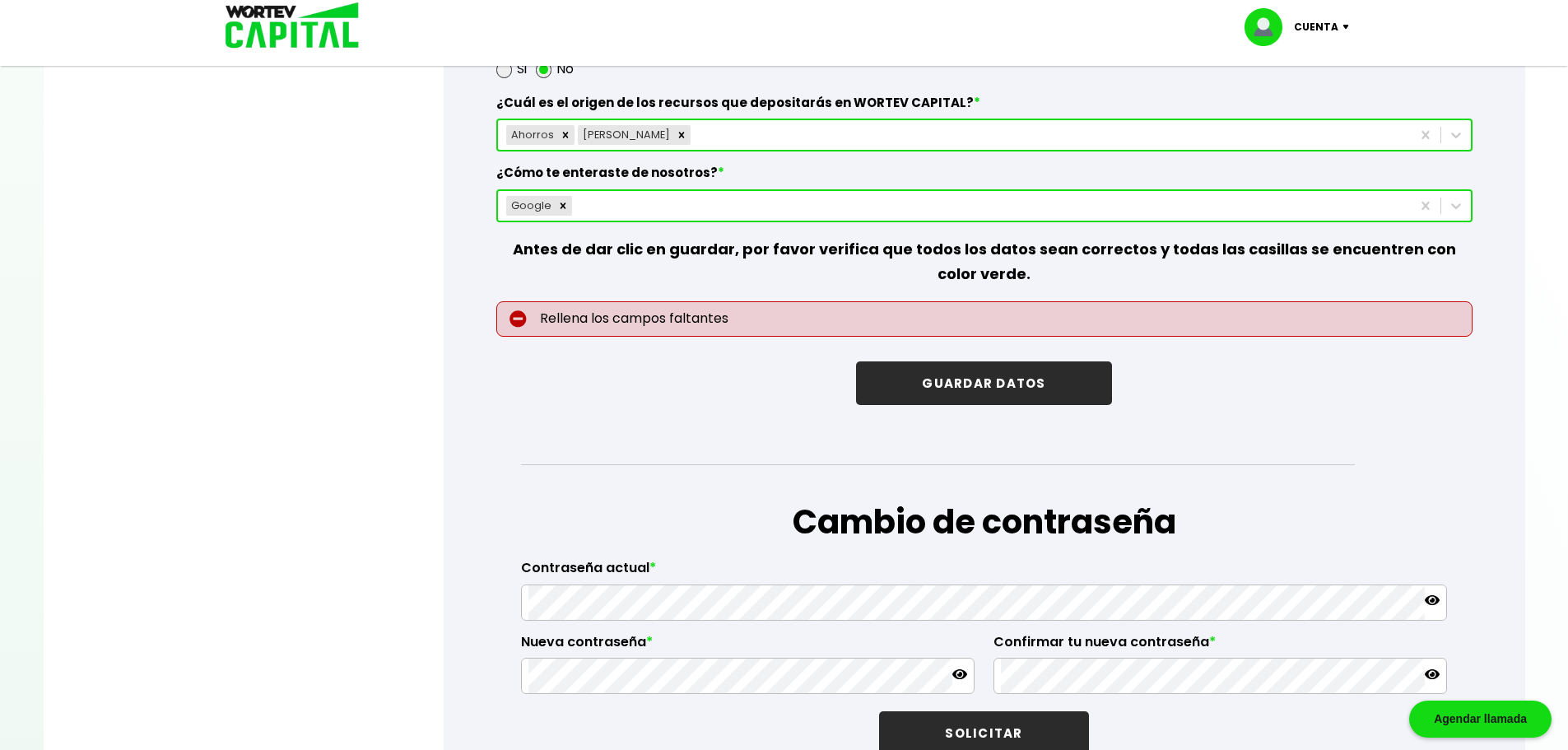
scroll to position [2322, 0]
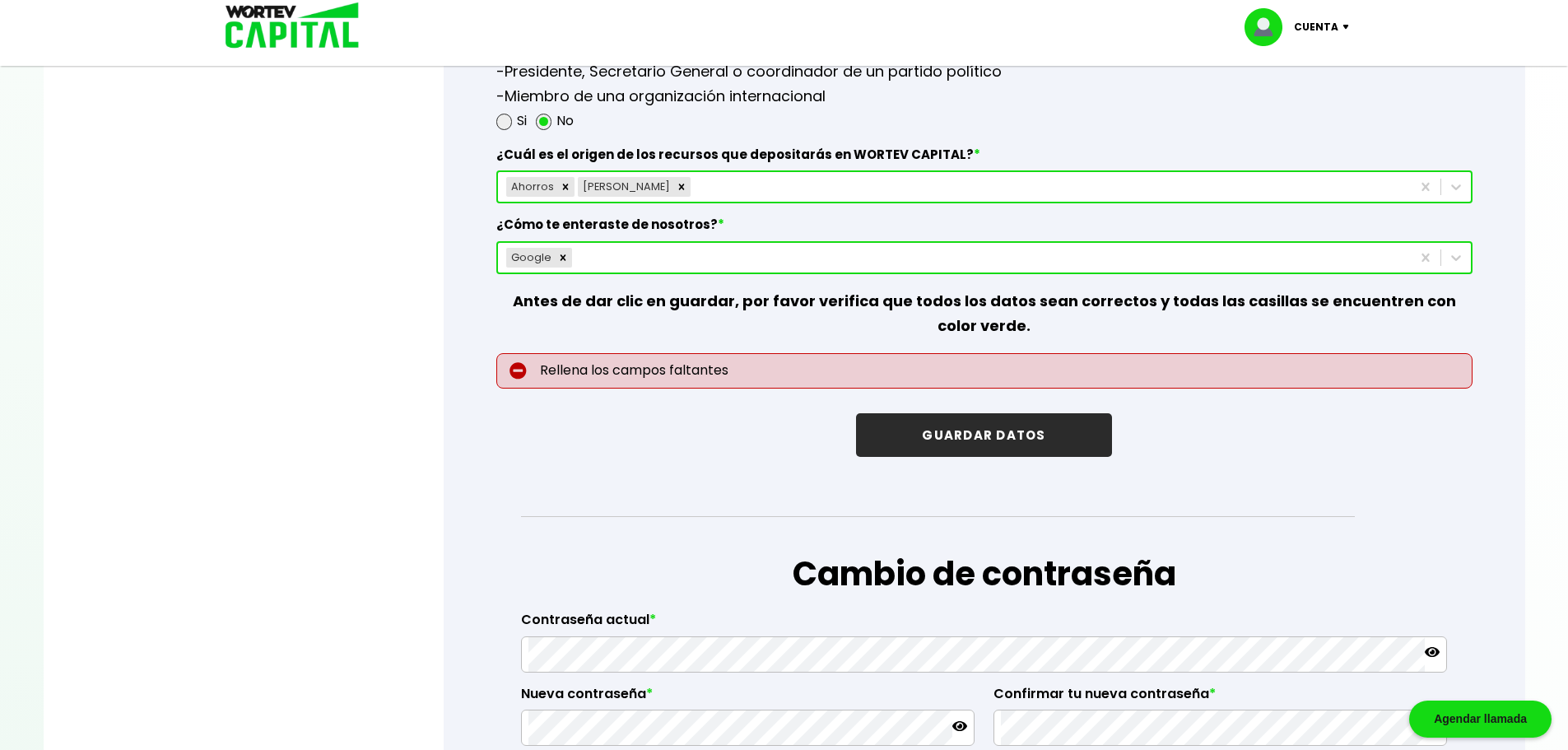
click at [702, 375] on p "Rellena los campos faltantes" at bounding box center [985, 370] width 977 height 35
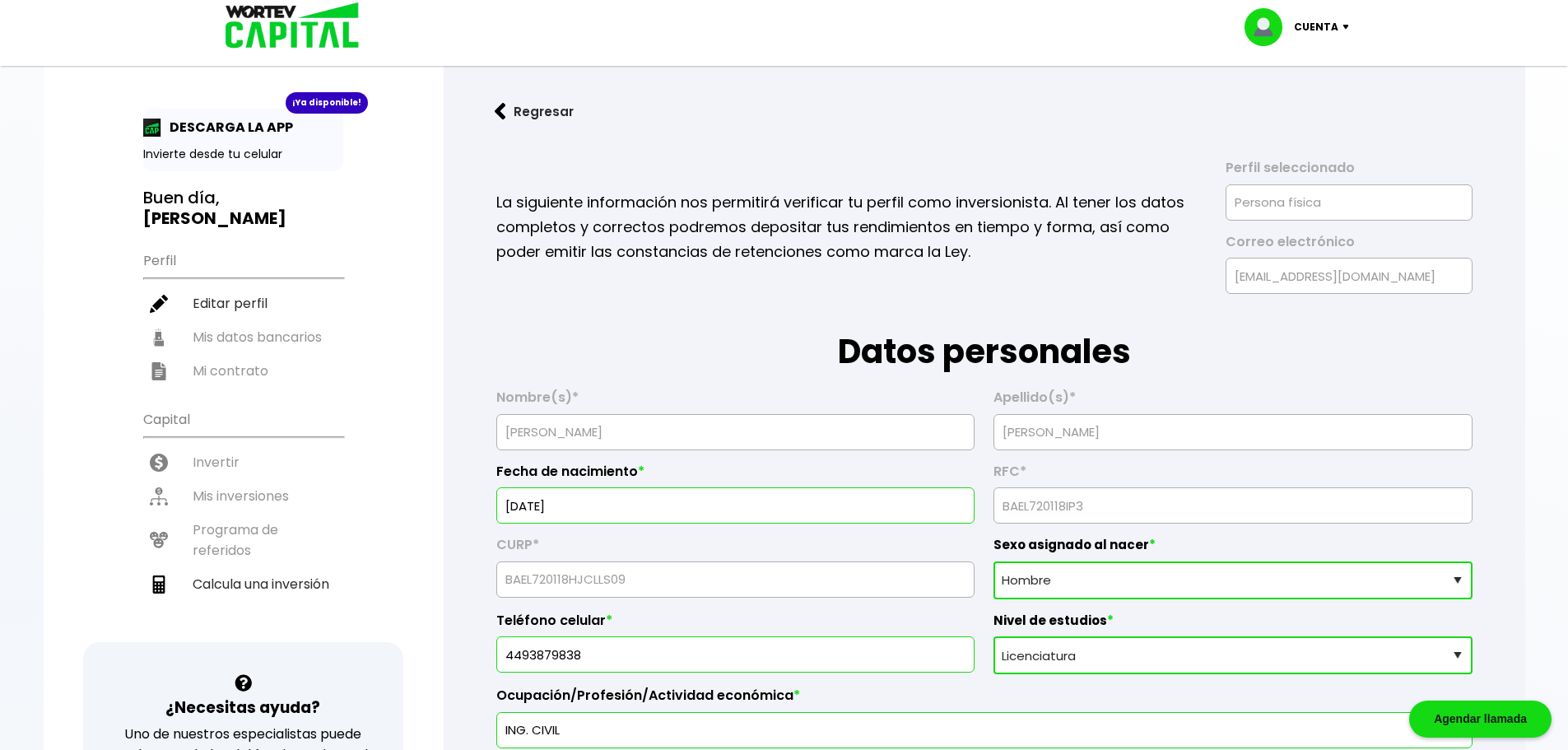
scroll to position [0, 0]
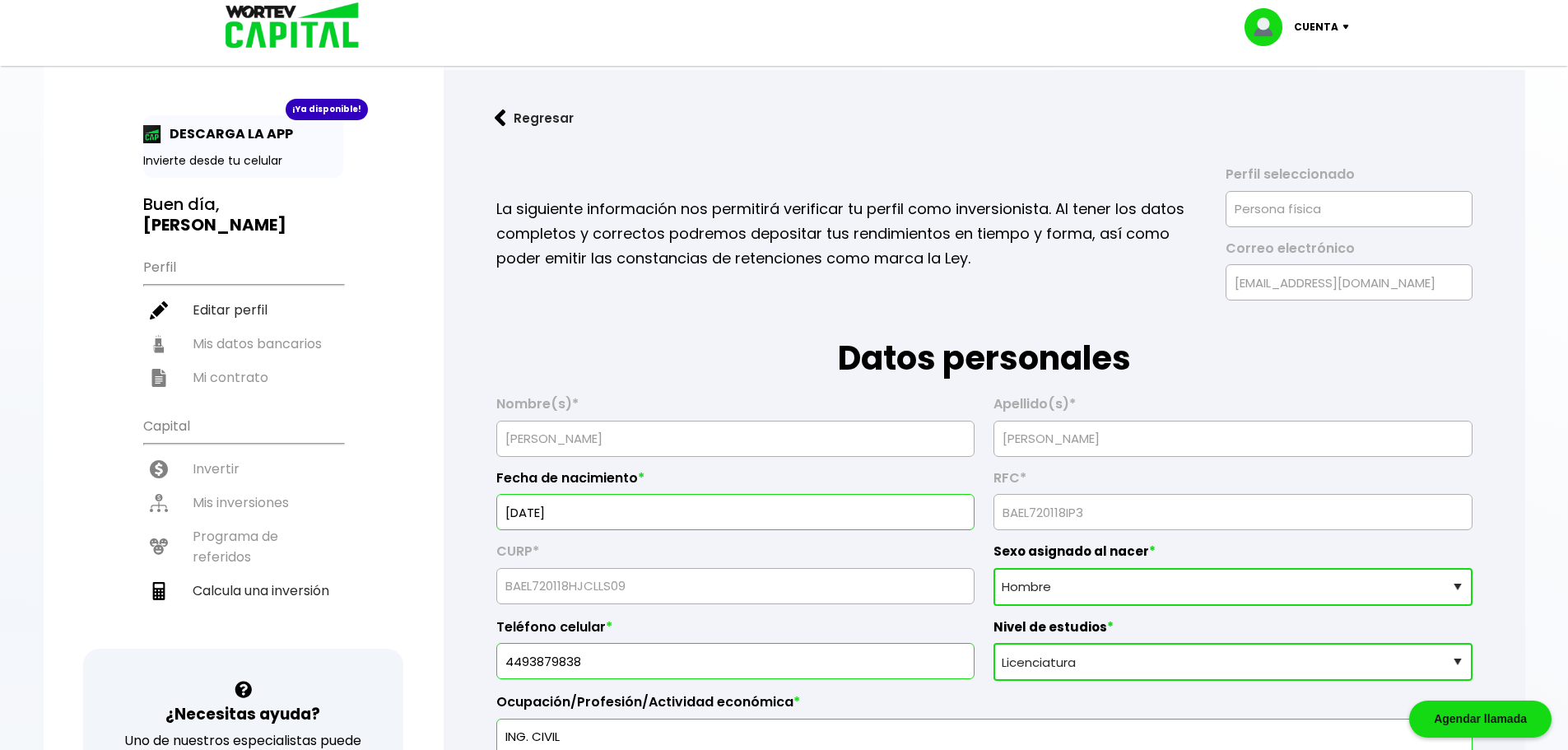
click at [1331, 30] on p "Cuenta" at bounding box center [1316, 28] width 45 height 25
click at [1427, 99] on link "Regresar" at bounding box center [984, 118] width 1029 height 44
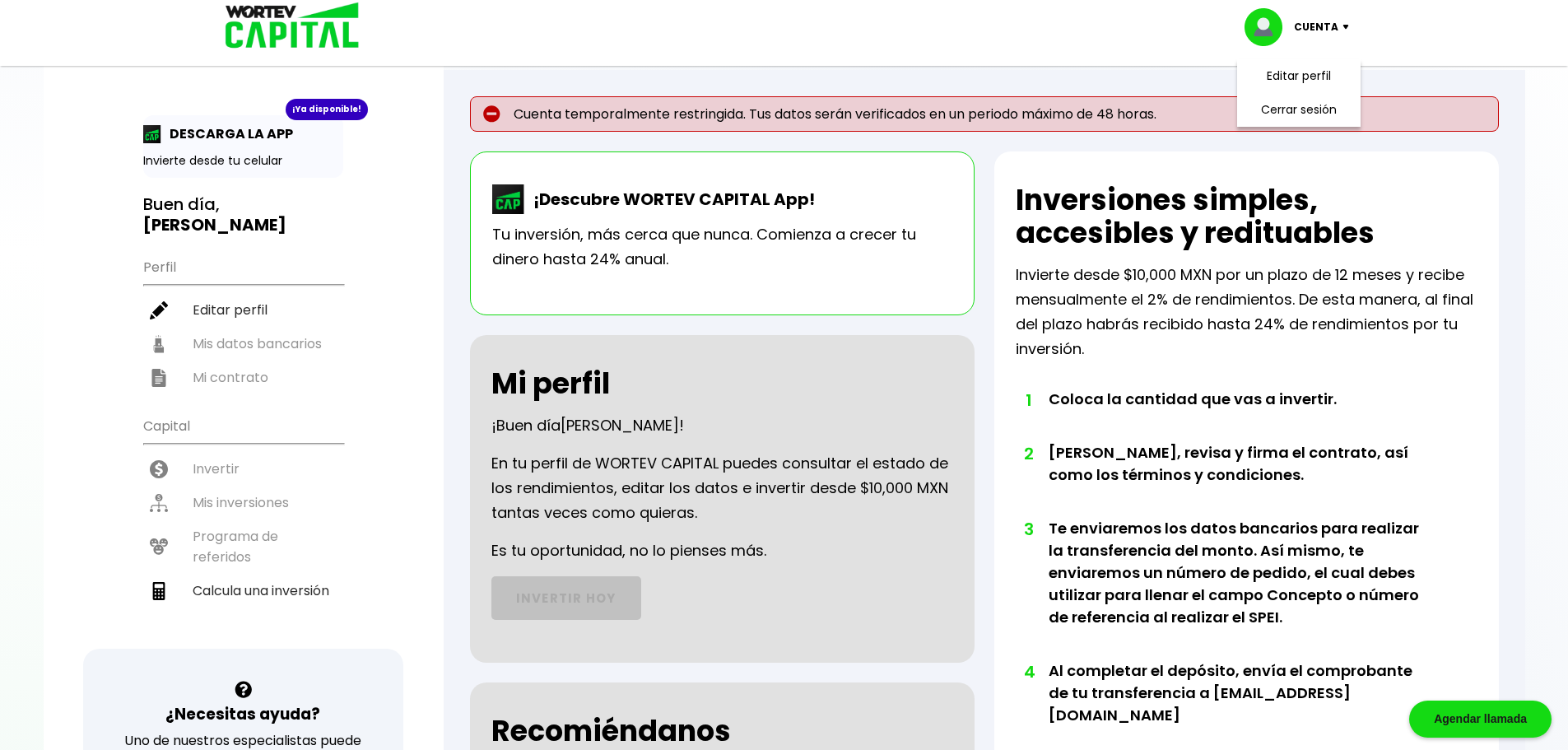
click at [712, 240] on p "Tu inversión, más cerca que nunca. Comienza a crecer tu dinero hasta 24% anual." at bounding box center [722, 247] width 461 height 50
click at [251, 575] on li "Calcula una inversión" at bounding box center [243, 591] width 200 height 33
select select "1"
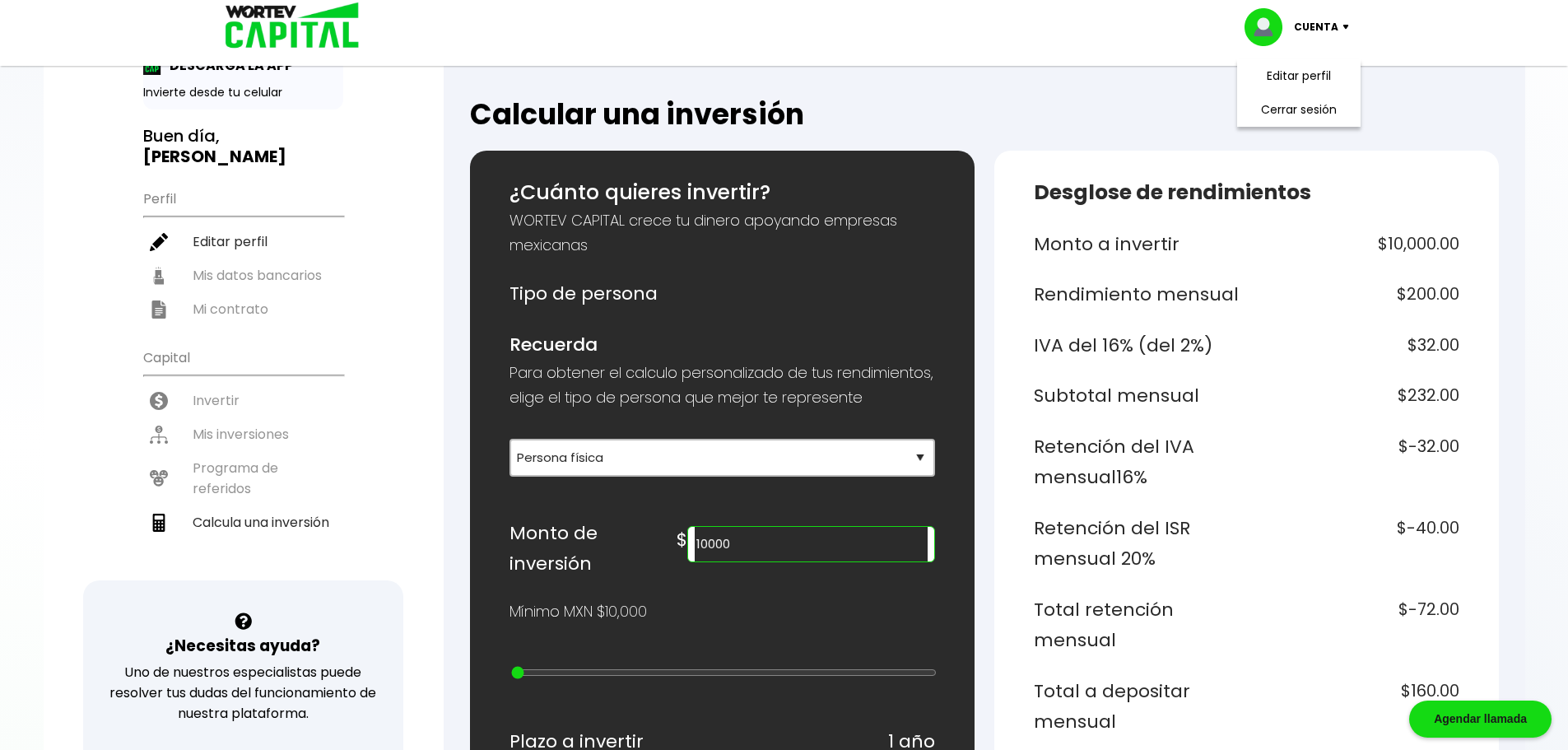
scroll to position [82, 0]
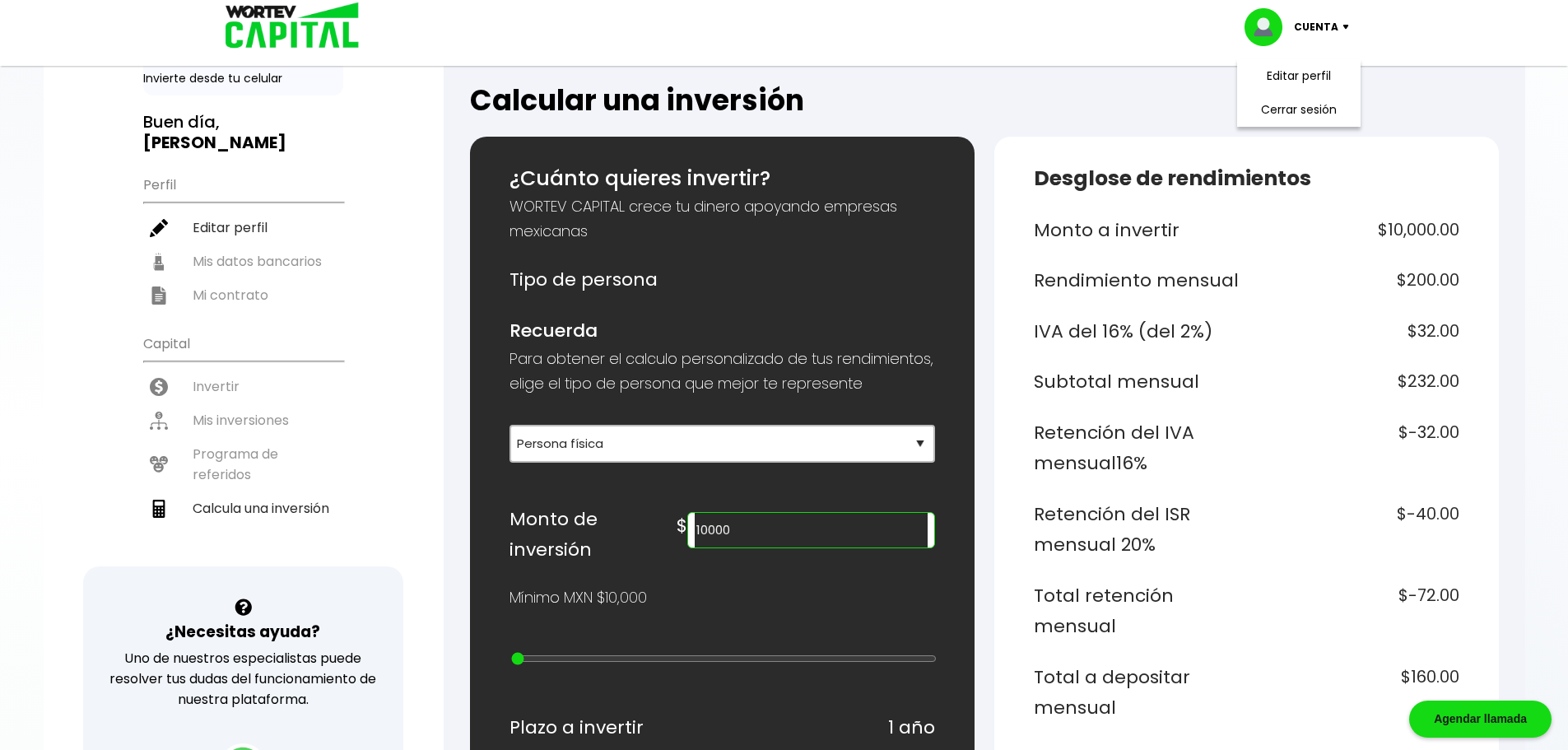
click at [837, 548] on input "10000" at bounding box center [811, 531] width 232 height 34
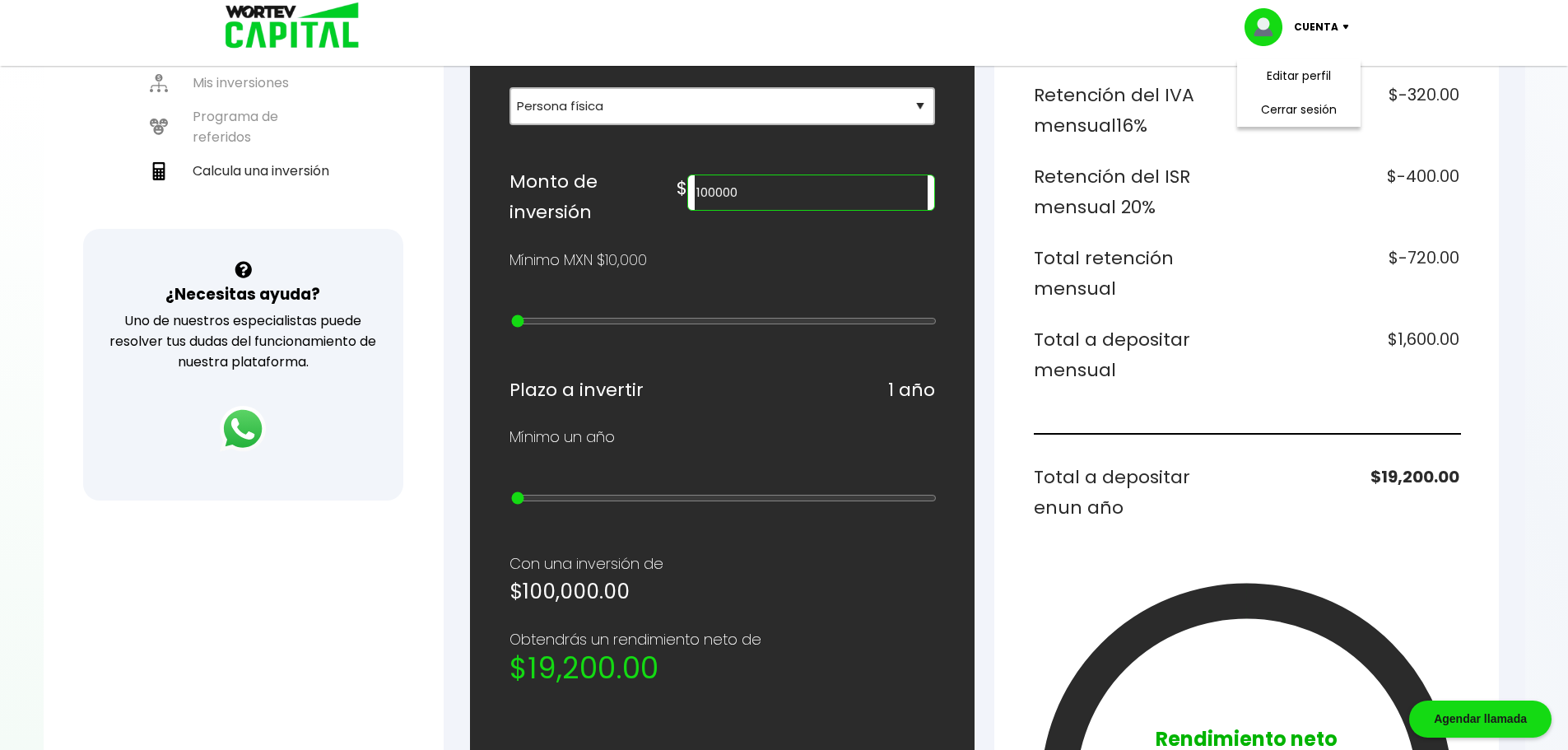
scroll to position [329, 0]
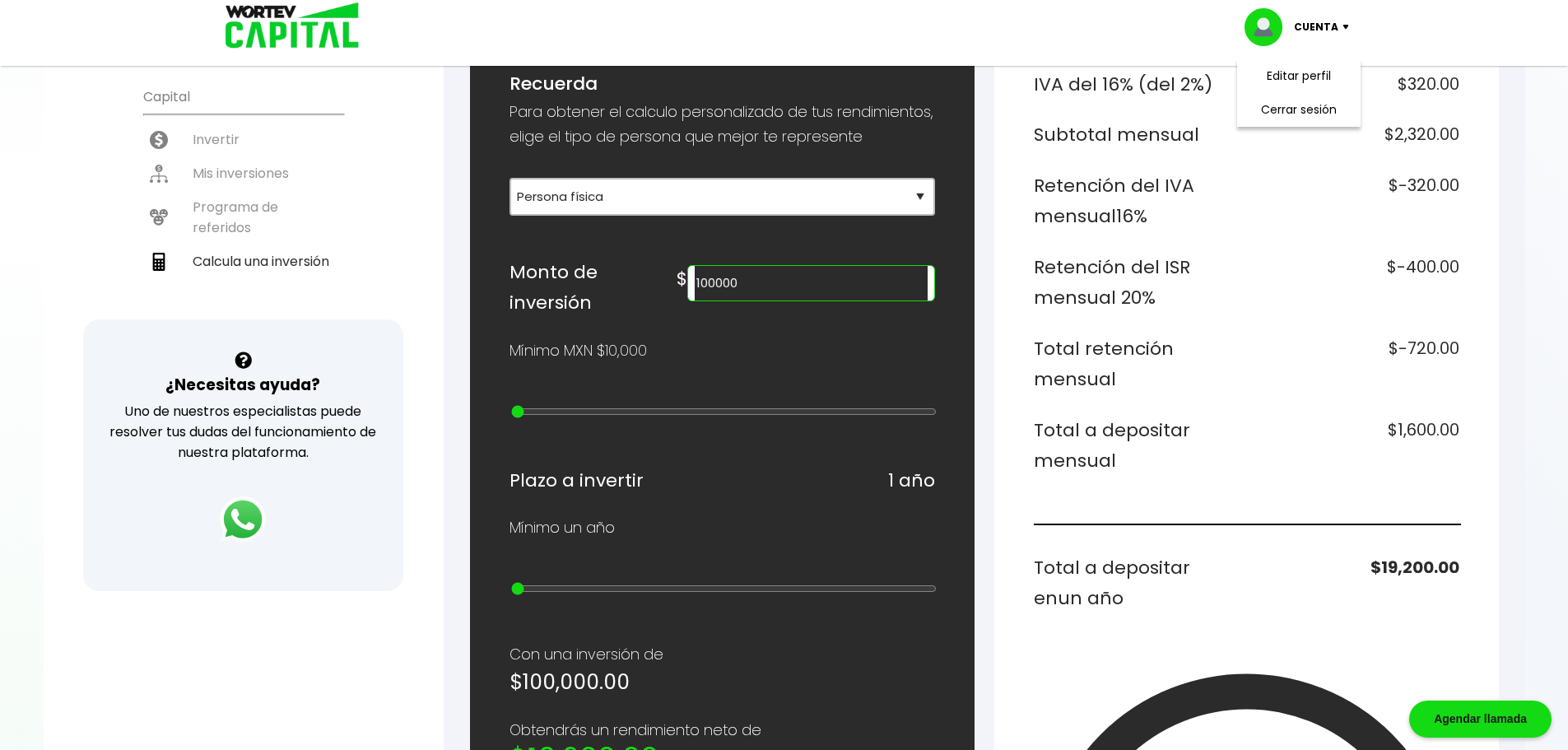
drag, startPoint x: 827, startPoint y: 302, endPoint x: 705, endPoint y: 333, distance: 125.9
click at [705, 333] on div "¿Cuánto quieres invertir? WORTEV CAPITAL crece tu dinero apoyando empresas mexi…" at bounding box center [722, 523] width 425 height 1214
type input "50000"
click at [1276, 444] on h6 "$800.00" at bounding box center [1356, 446] width 207 height 62
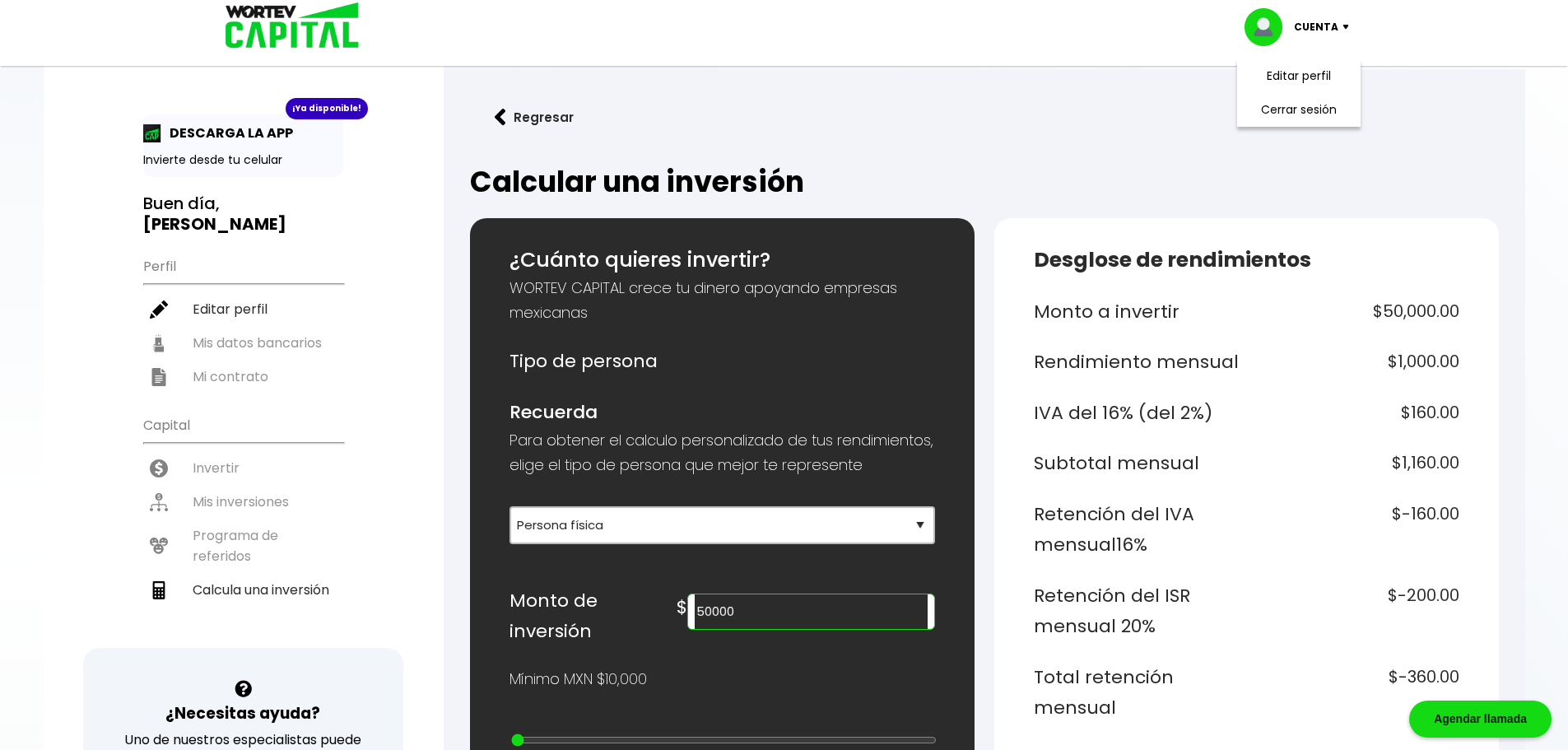
scroll to position [0, 0]
click at [268, 34] on img at bounding box center [286, 27] width 157 height 53
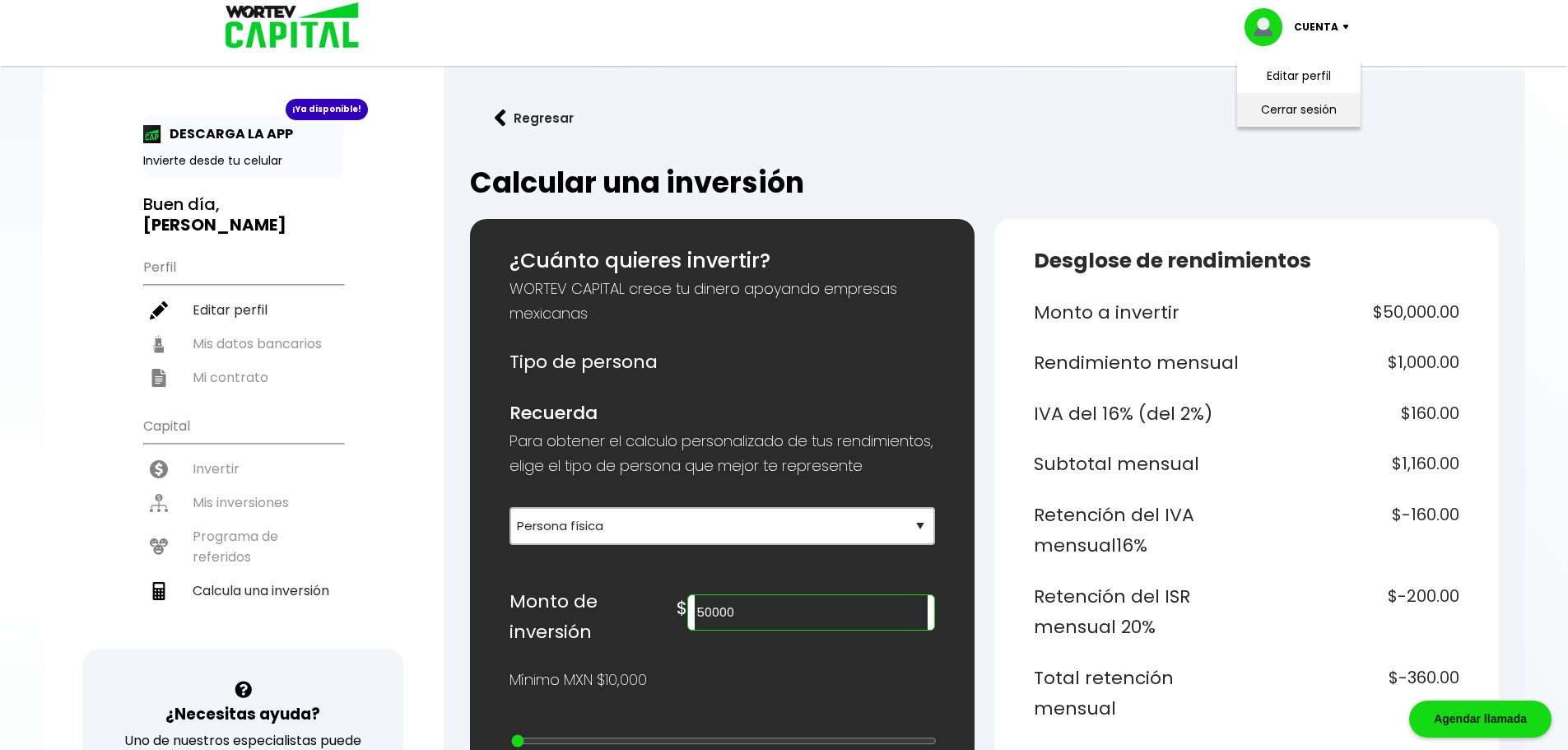
click at [1314, 111] on li "Cerrar sesión" at bounding box center [1299, 110] width 132 height 33
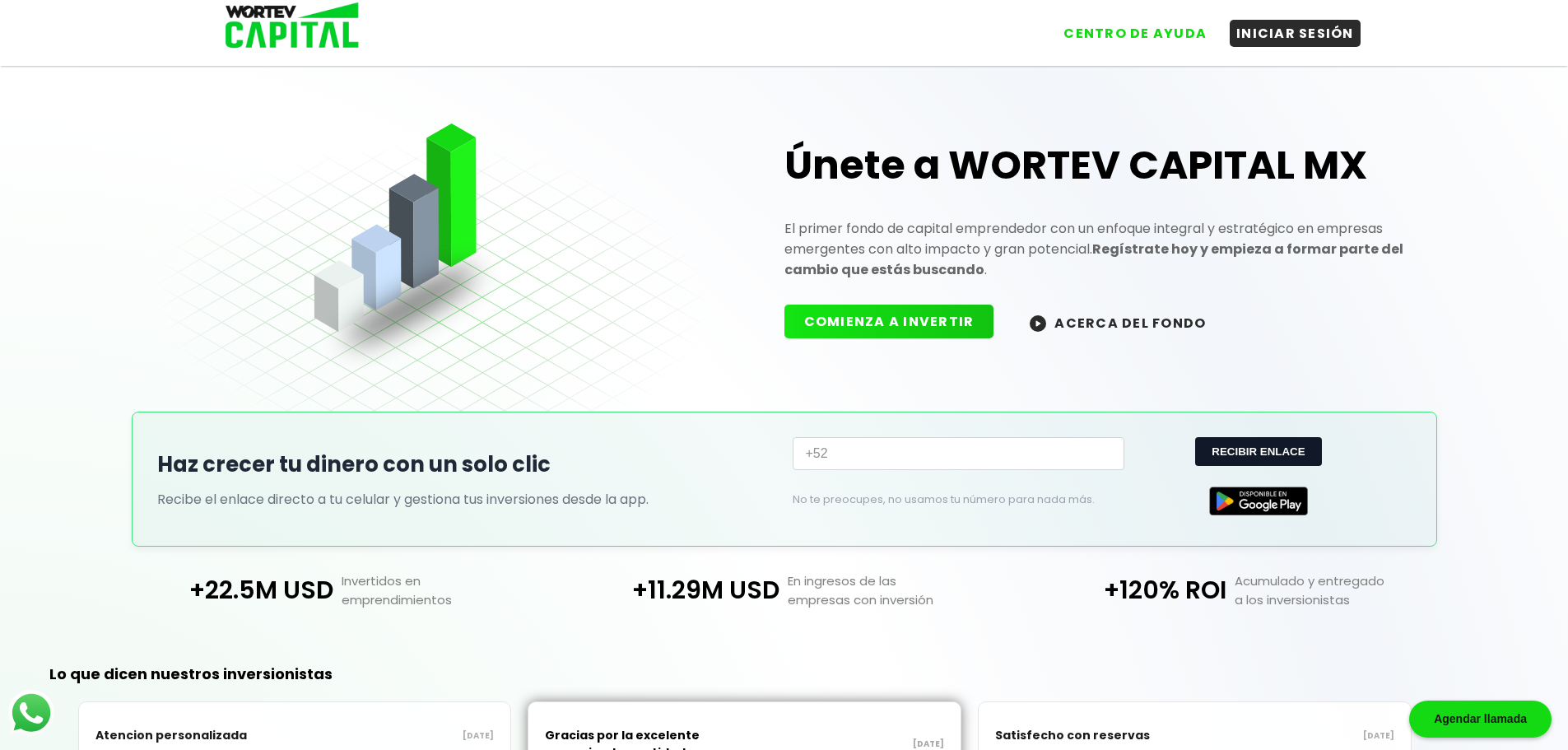
click at [1113, 324] on button "ACERCA DEL FONDO" at bounding box center [1118, 322] width 216 height 35
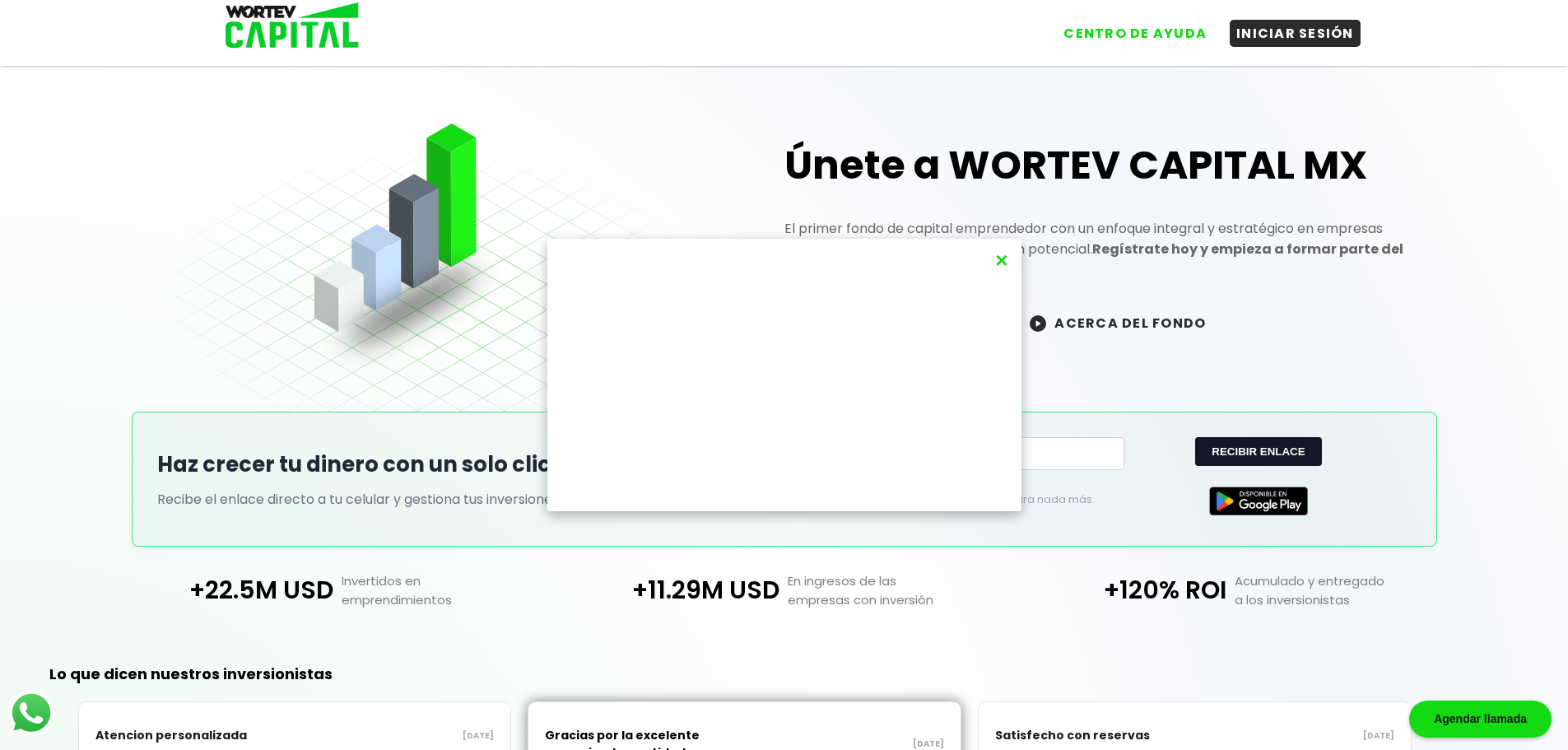
click at [77, 316] on div "×" at bounding box center [784, 375] width 1568 height 750
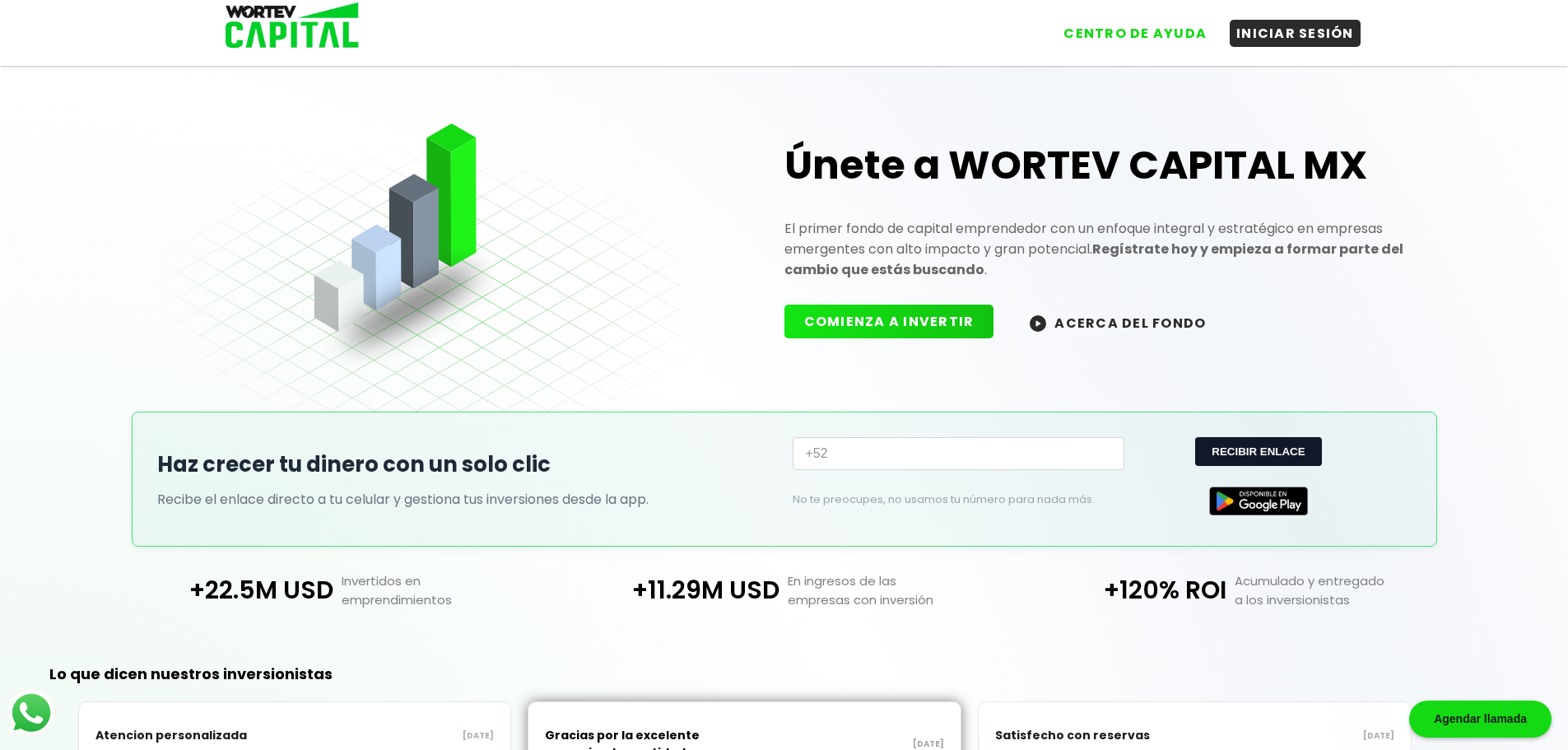
click at [1075, 320] on button "ACERCA DEL FONDO" at bounding box center [1118, 322] width 216 height 35
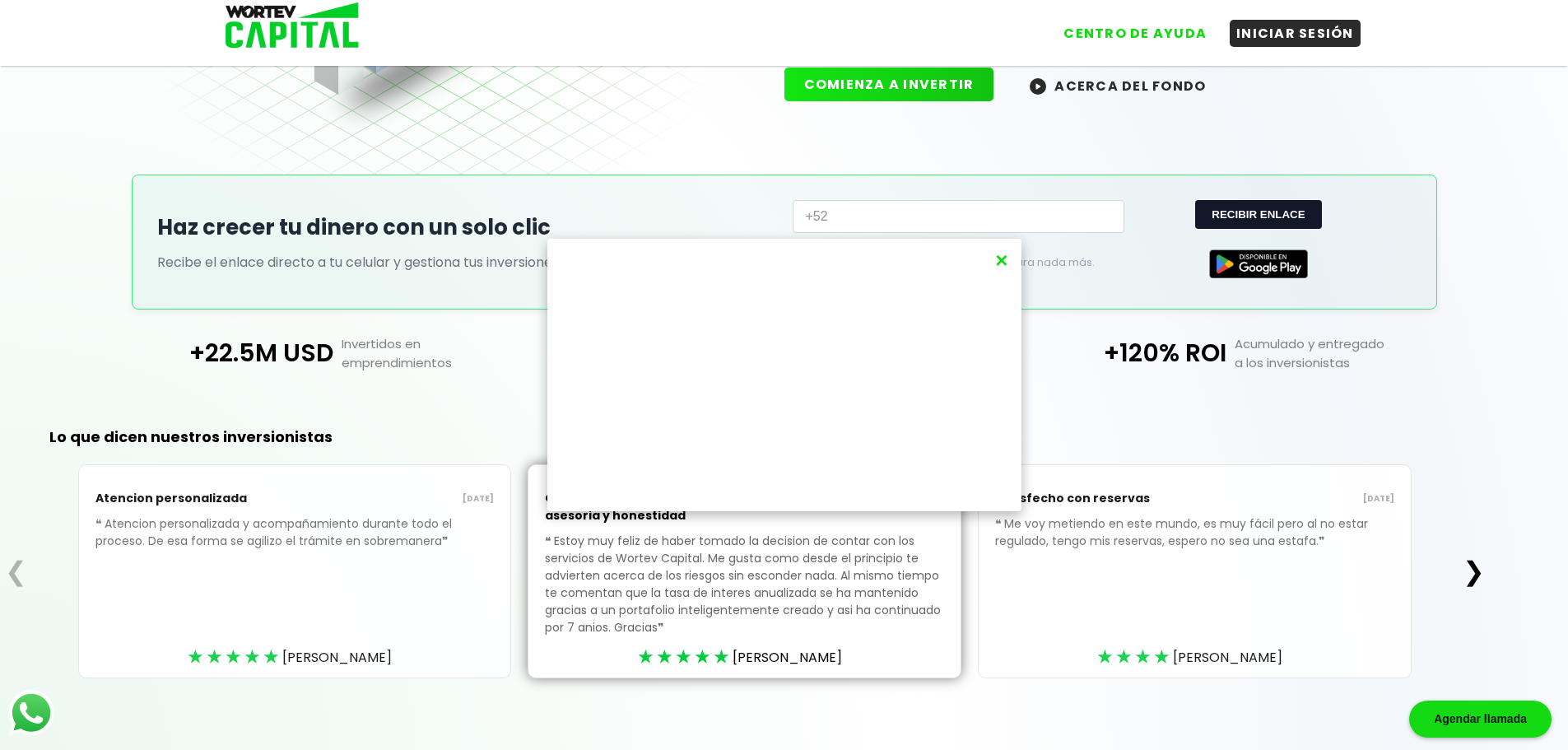
scroll to position [248, 0]
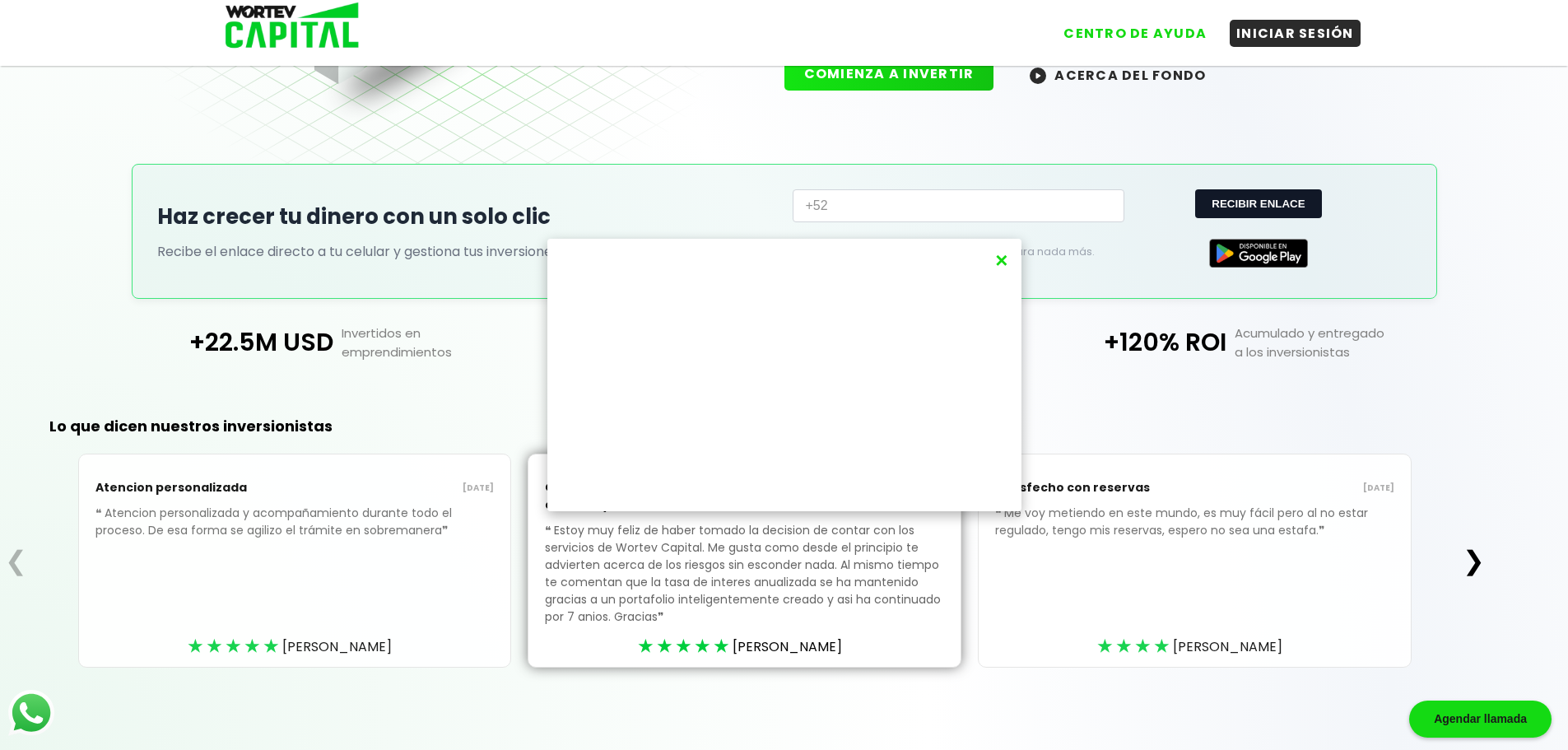
click at [1476, 567] on div "×" at bounding box center [784, 375] width 1568 height 750
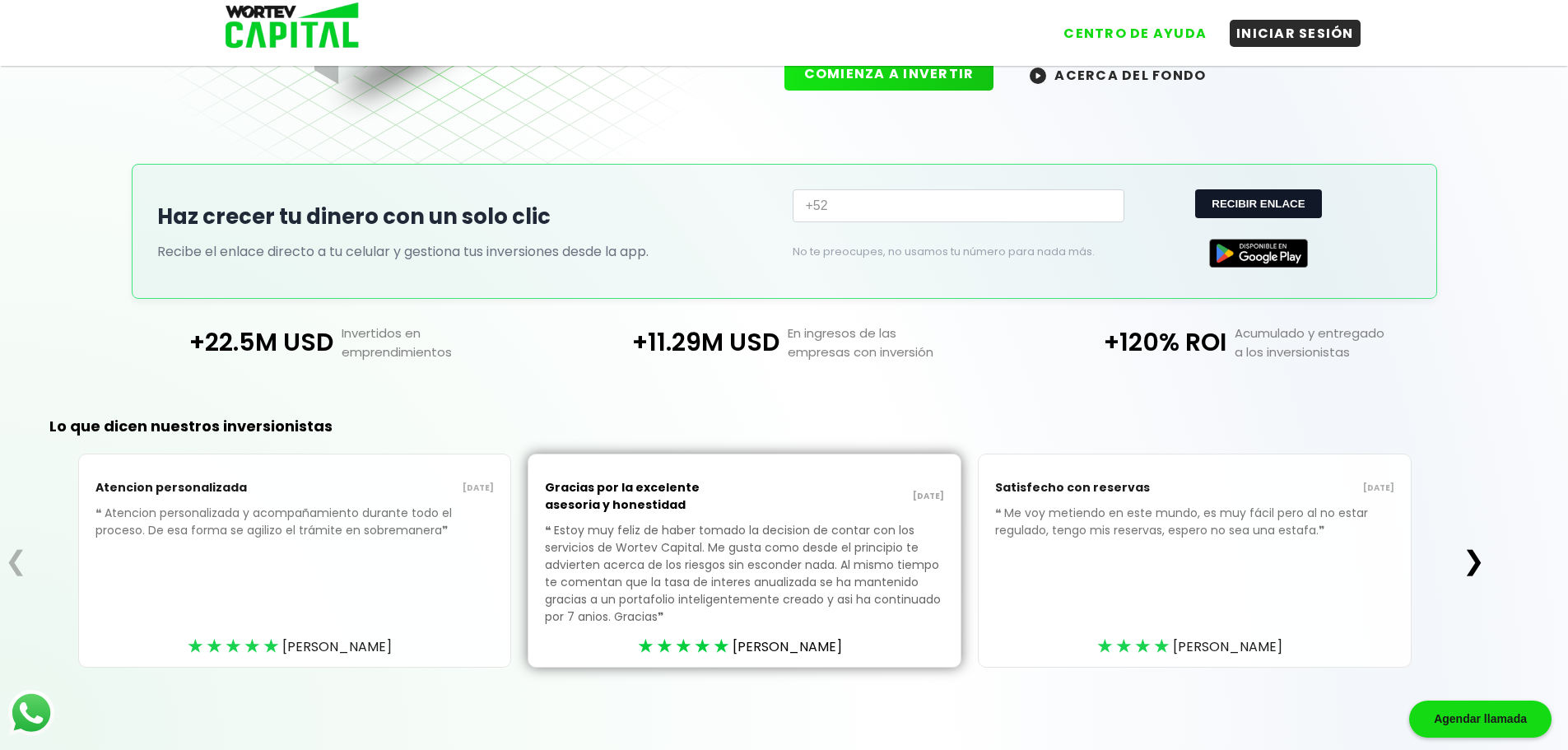
click at [1476, 567] on button "❯" at bounding box center [1475, 561] width 32 height 33
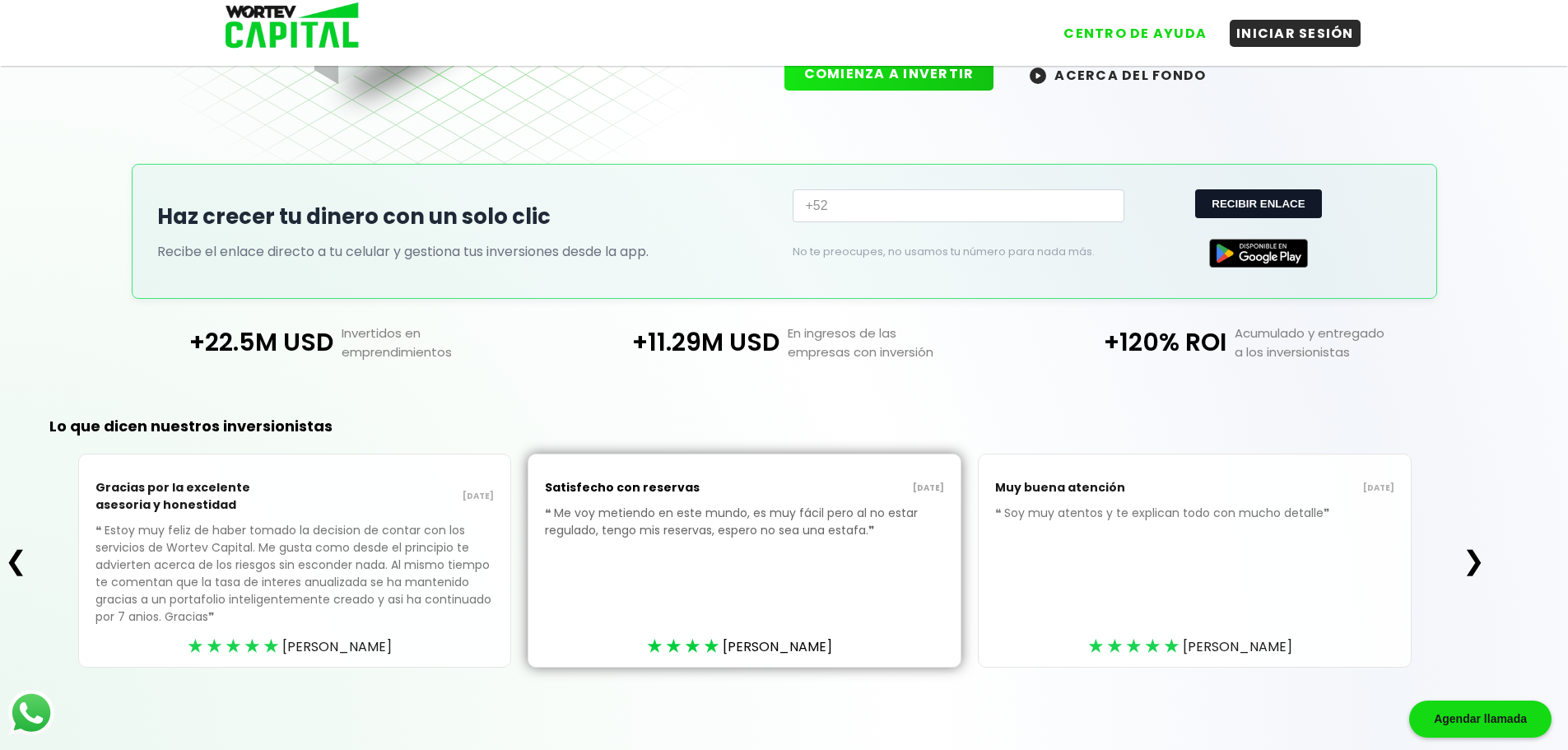
click at [1476, 567] on button "❯" at bounding box center [1475, 561] width 32 height 33
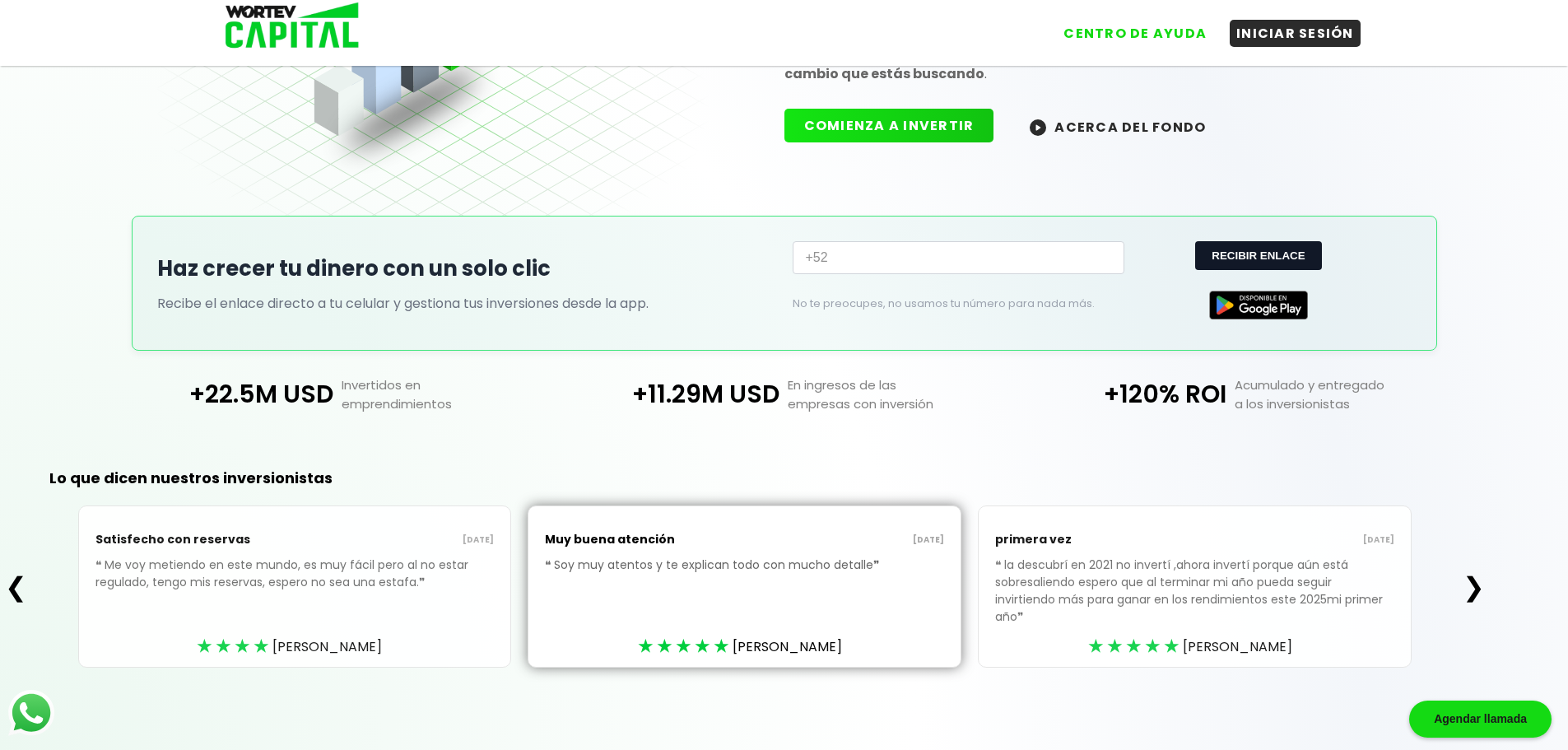
scroll to position [178, 0]
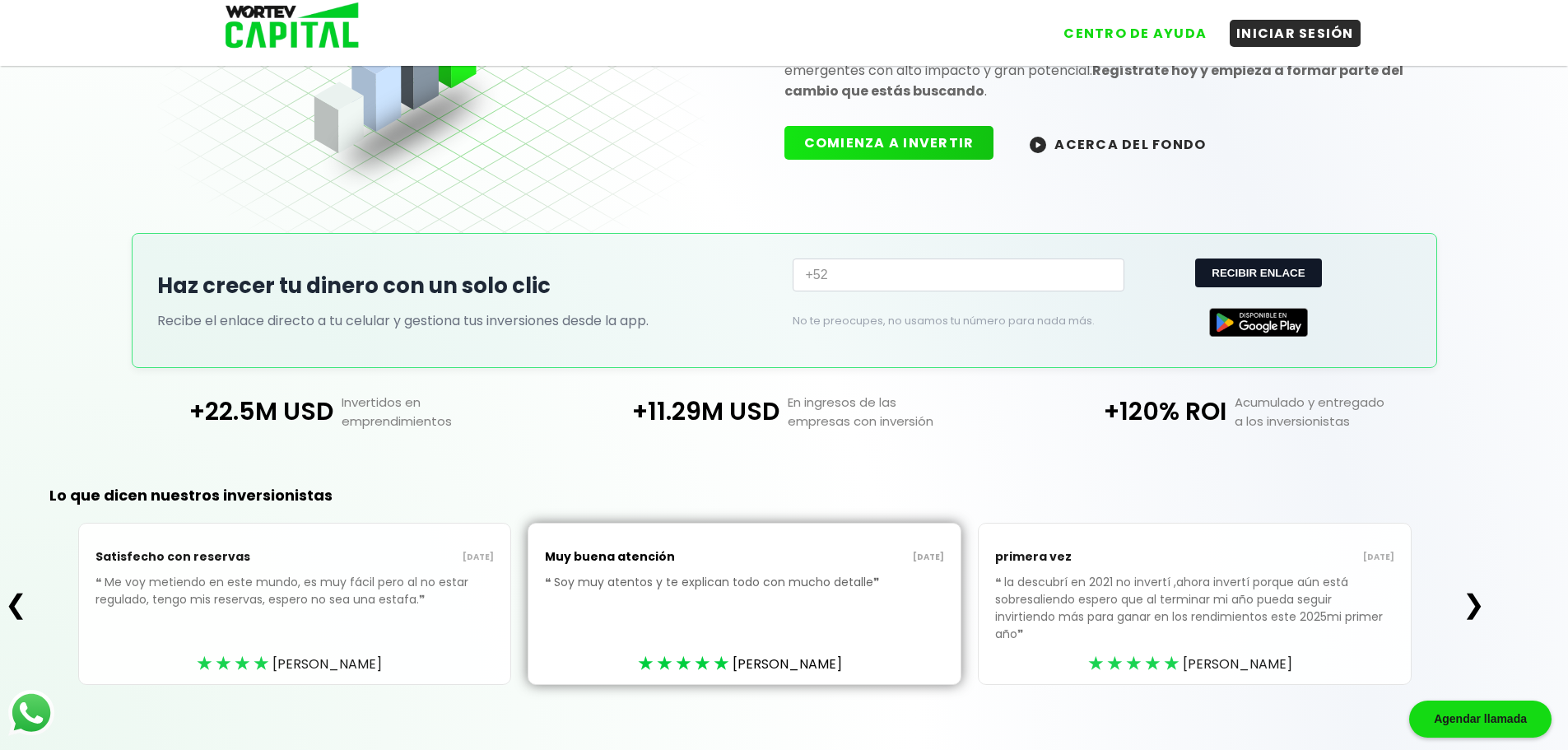
click at [1476, 567] on div "❮ Satisfecho con reservas [DATE] ❝ Me voy metiendo en este mundo, es muy fácil …" at bounding box center [745, 604] width 1490 height 162
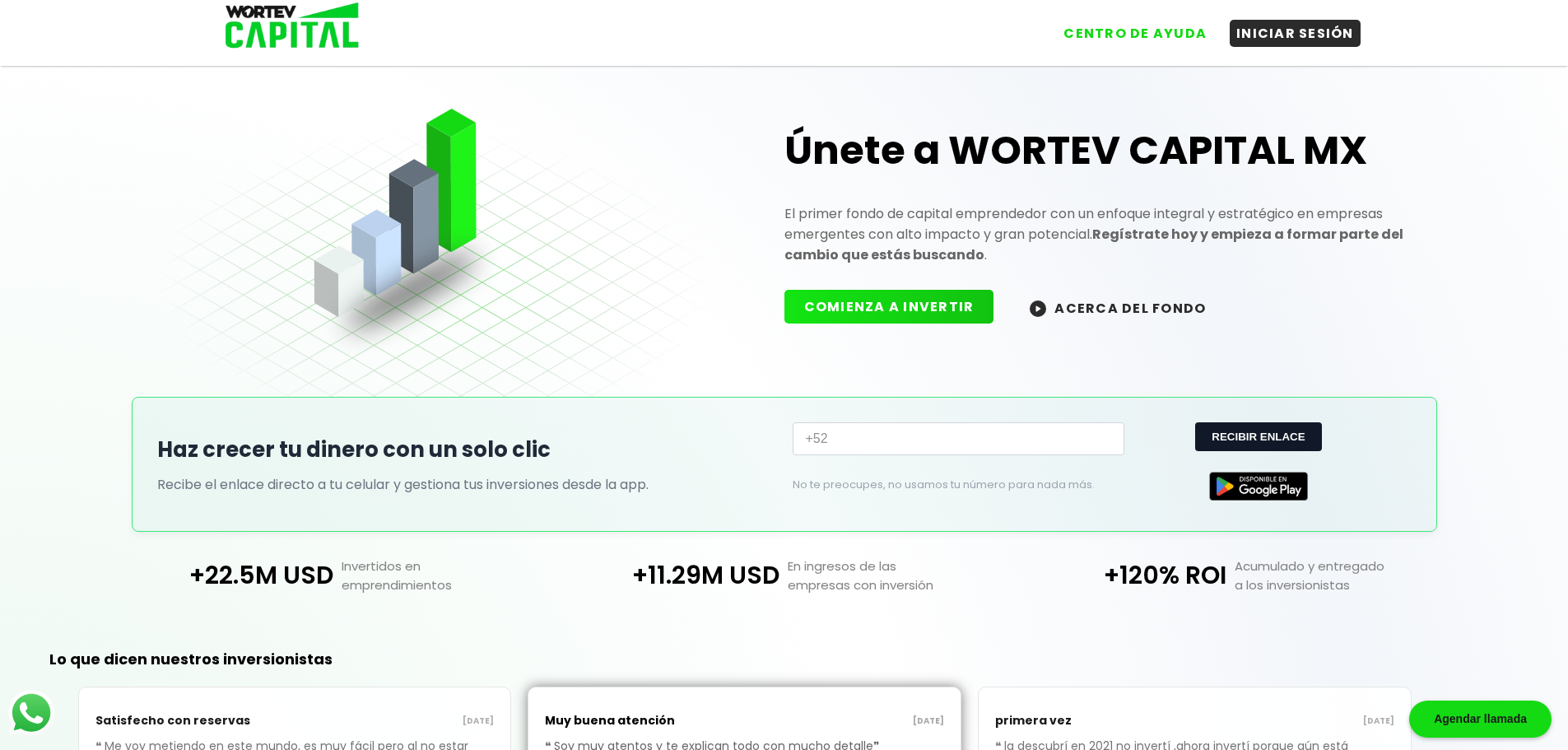
scroll to position [14, 0]
click at [1083, 304] on button "ACERCA DEL FONDO" at bounding box center [1118, 308] width 216 height 35
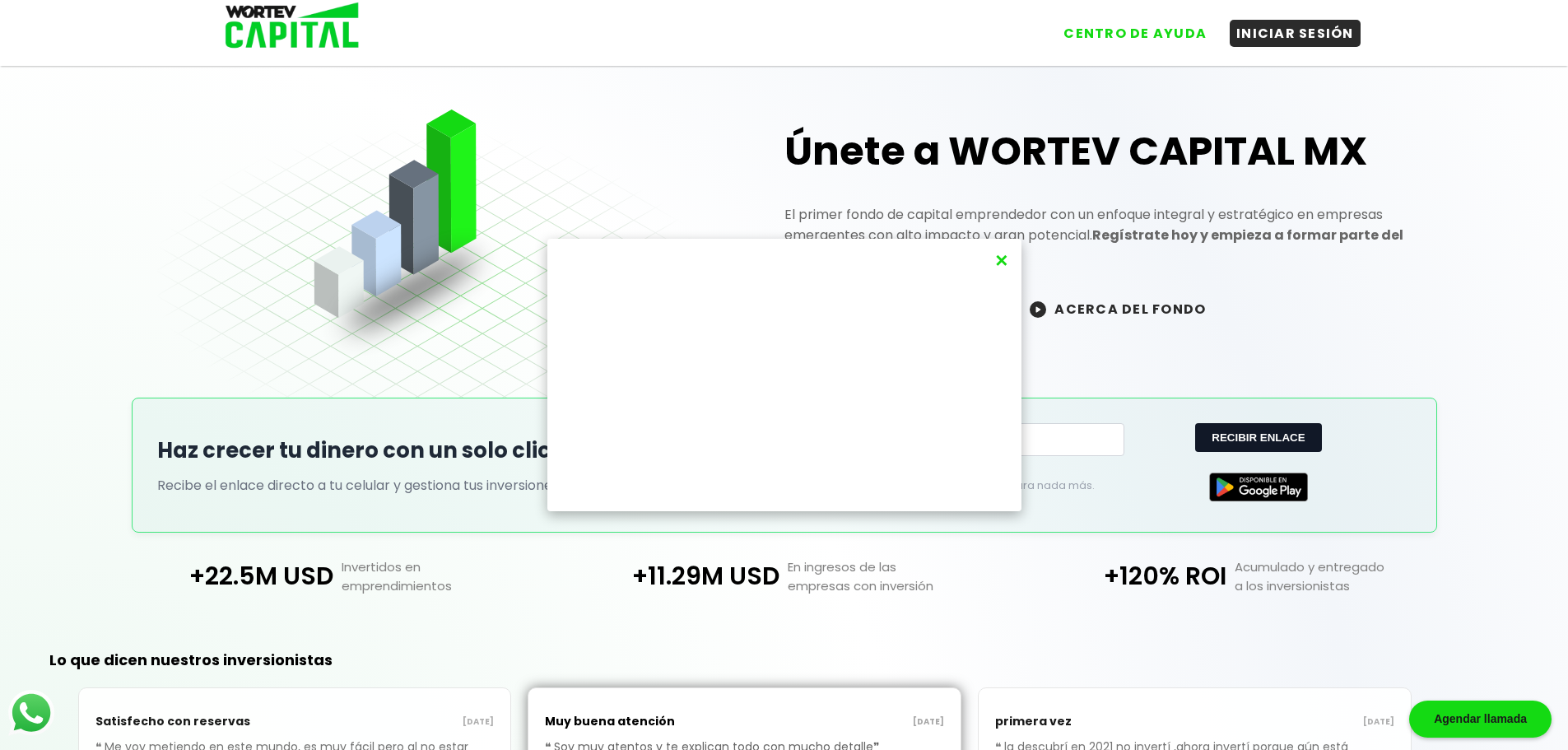
click at [1003, 262] on button "×" at bounding box center [1001, 260] width 22 height 27
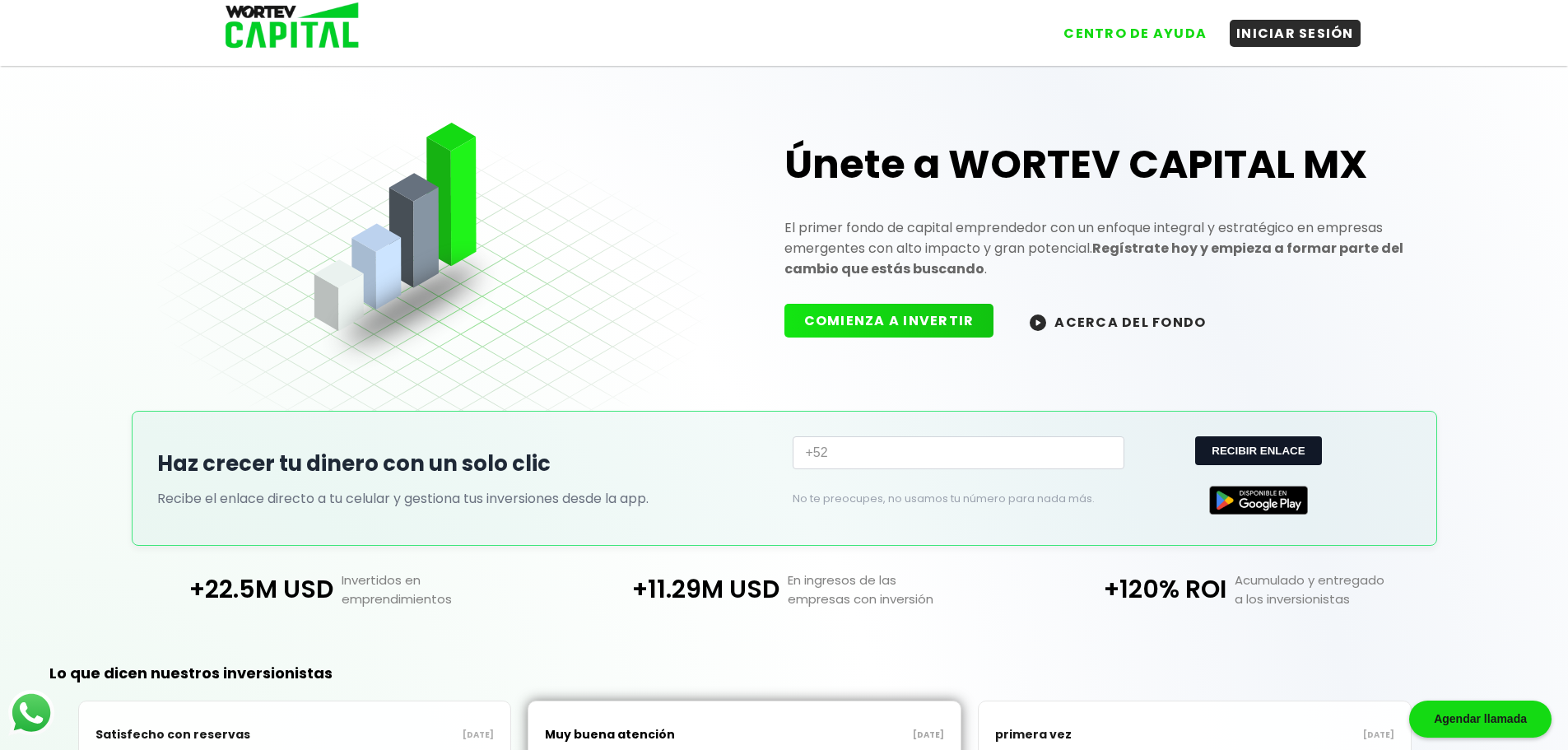
scroll to position [0, 0]
click at [1159, 33] on button "CENTRO DE AYUDA" at bounding box center [1135, 30] width 156 height 27
